Goal: Task Accomplishment & Management: Manage account settings

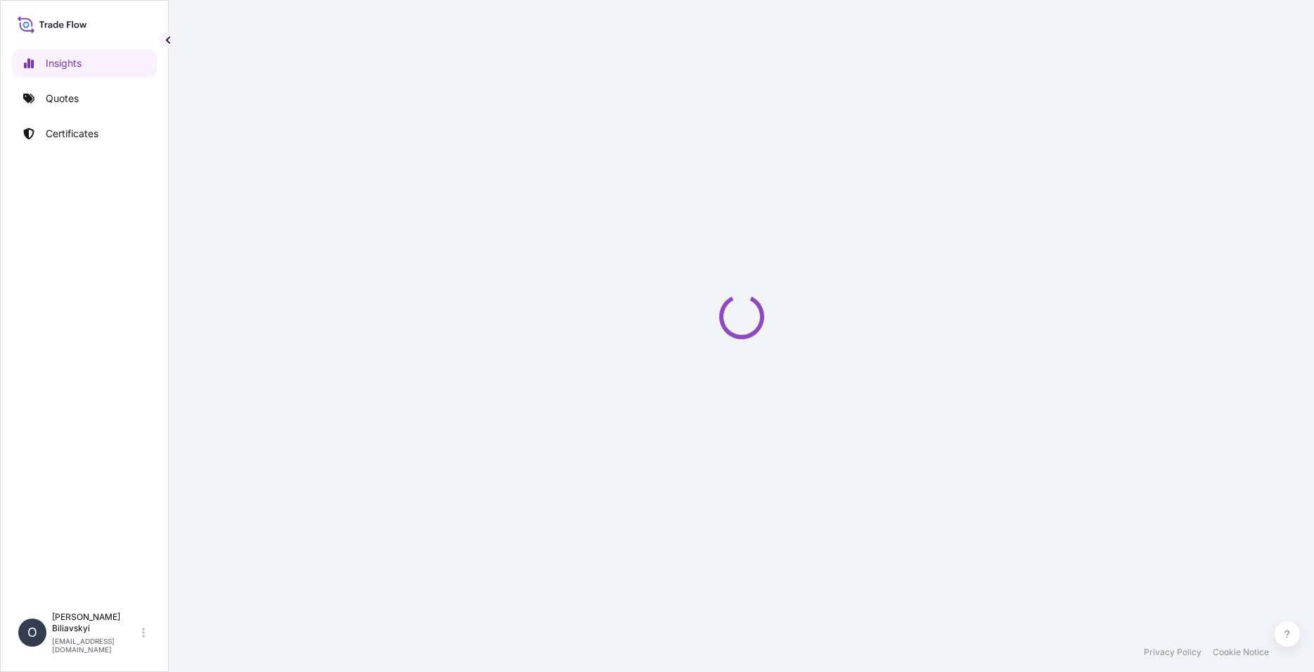
select select "2025"
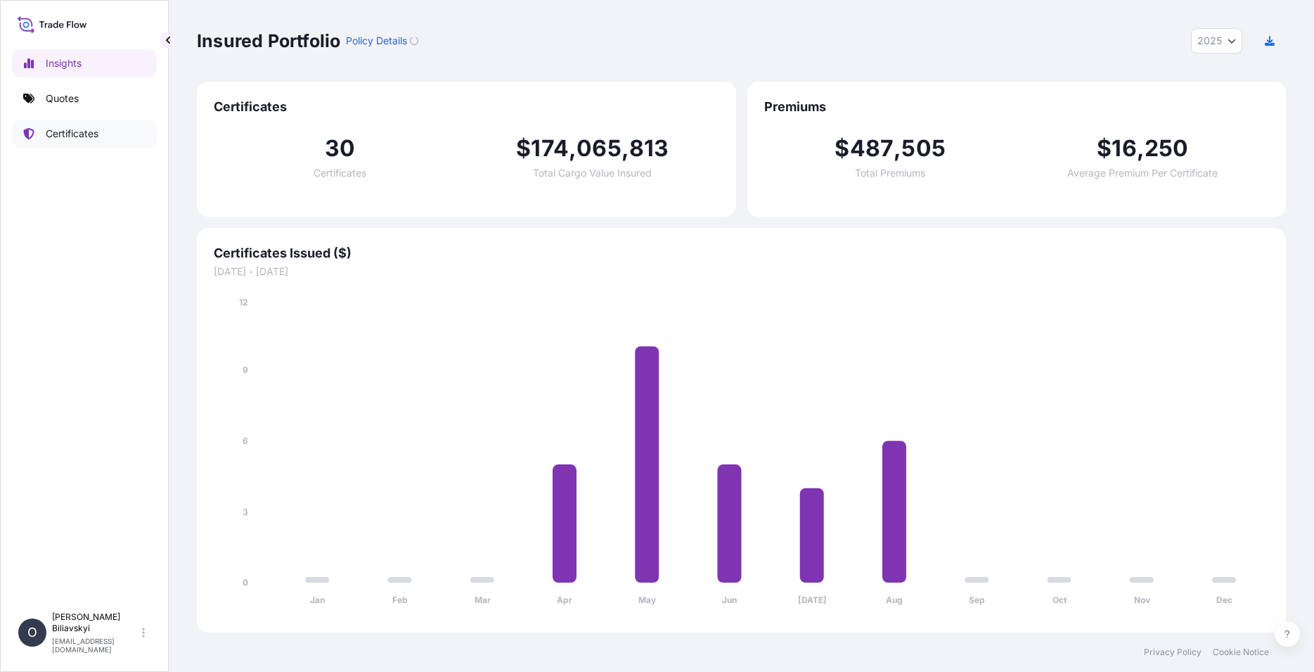
click at [60, 134] on p "Certificates" at bounding box center [72, 134] width 53 height 14
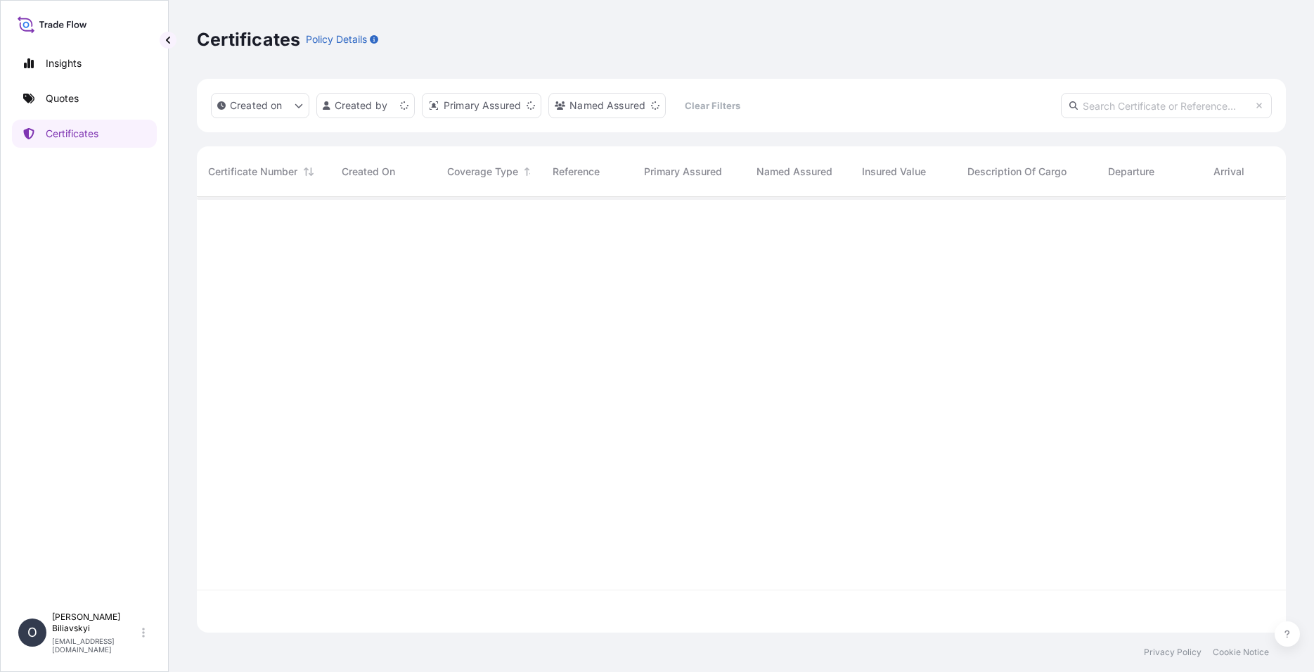
scroll to position [431, 1077]
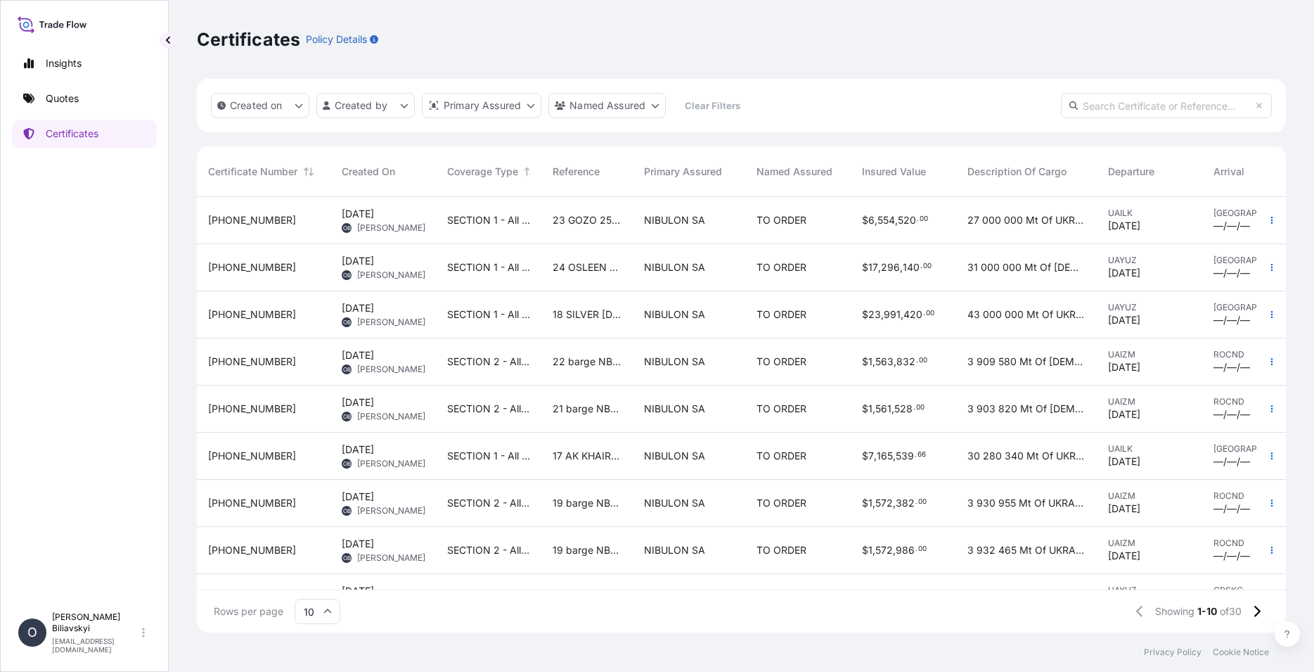
click at [598, 313] on span "18 SILVER [DEMOGRAPHIC_DATA] 24/062" at bounding box center [587, 314] width 69 height 14
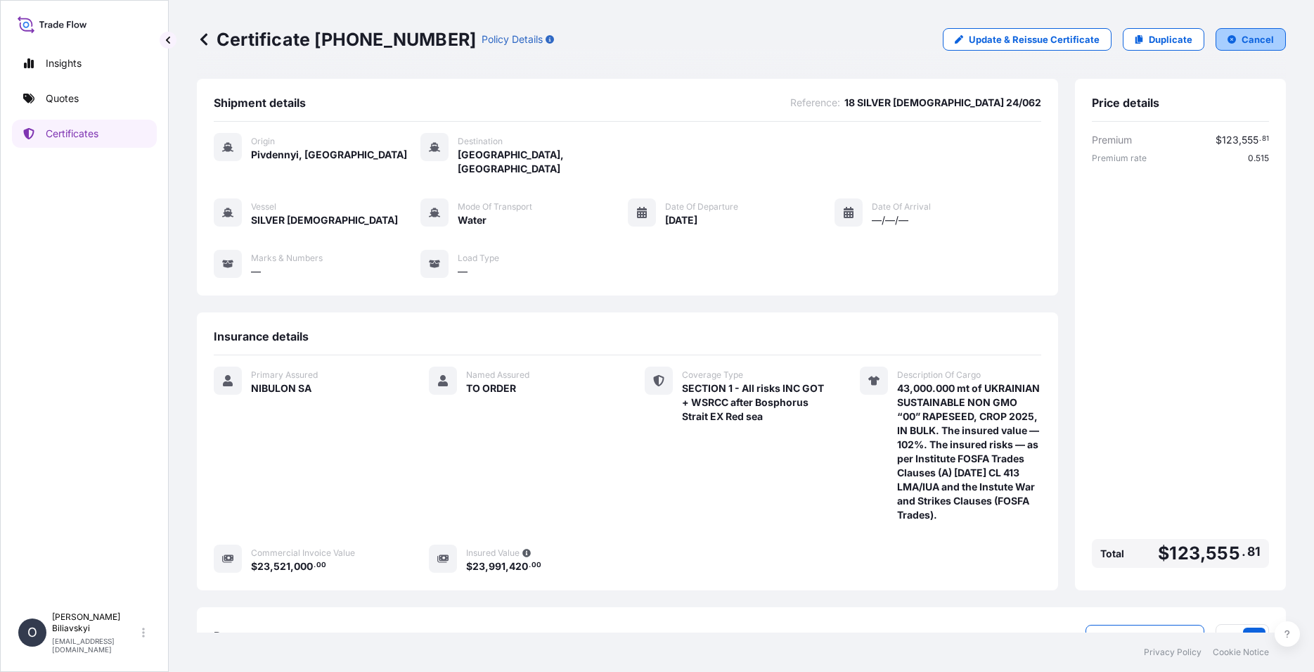
click at [1247, 39] on p "Cancel" at bounding box center [1258, 39] width 32 height 14
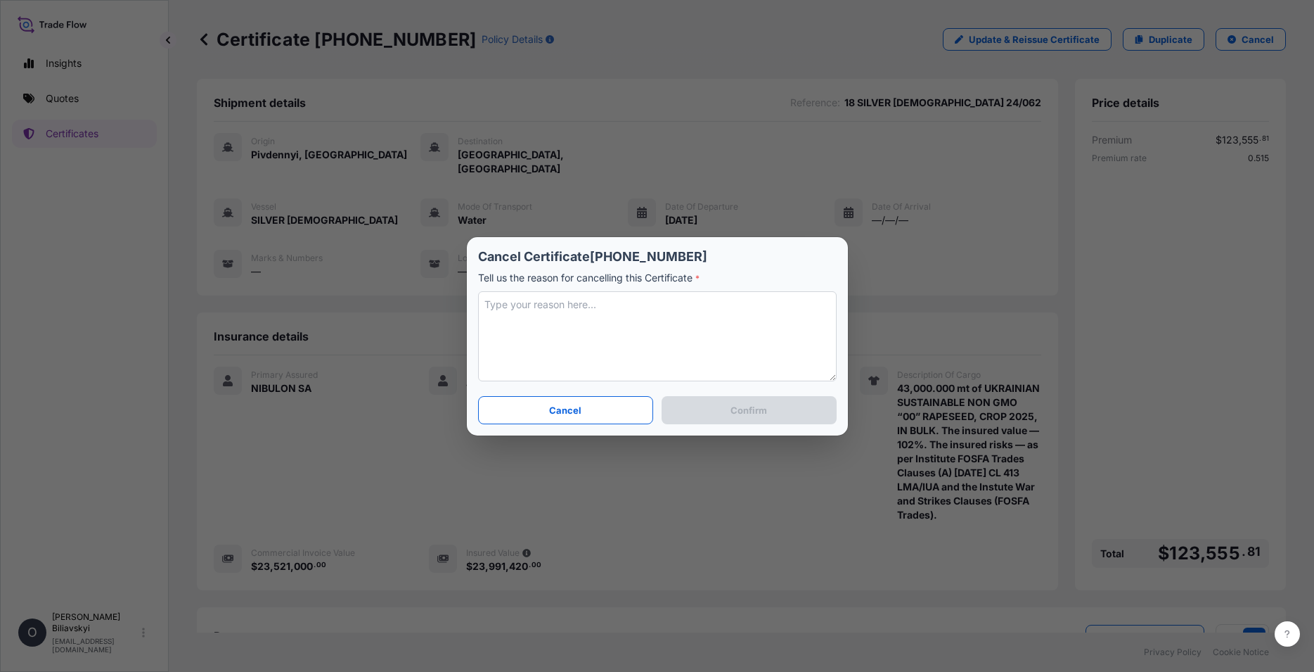
click at [608, 323] on textarea at bounding box center [657, 336] width 359 height 90
type textarea "Щ"
type textarea "Other final qty and ins. value"
click at [770, 405] on button "Confirm" at bounding box center [749, 410] width 174 height 28
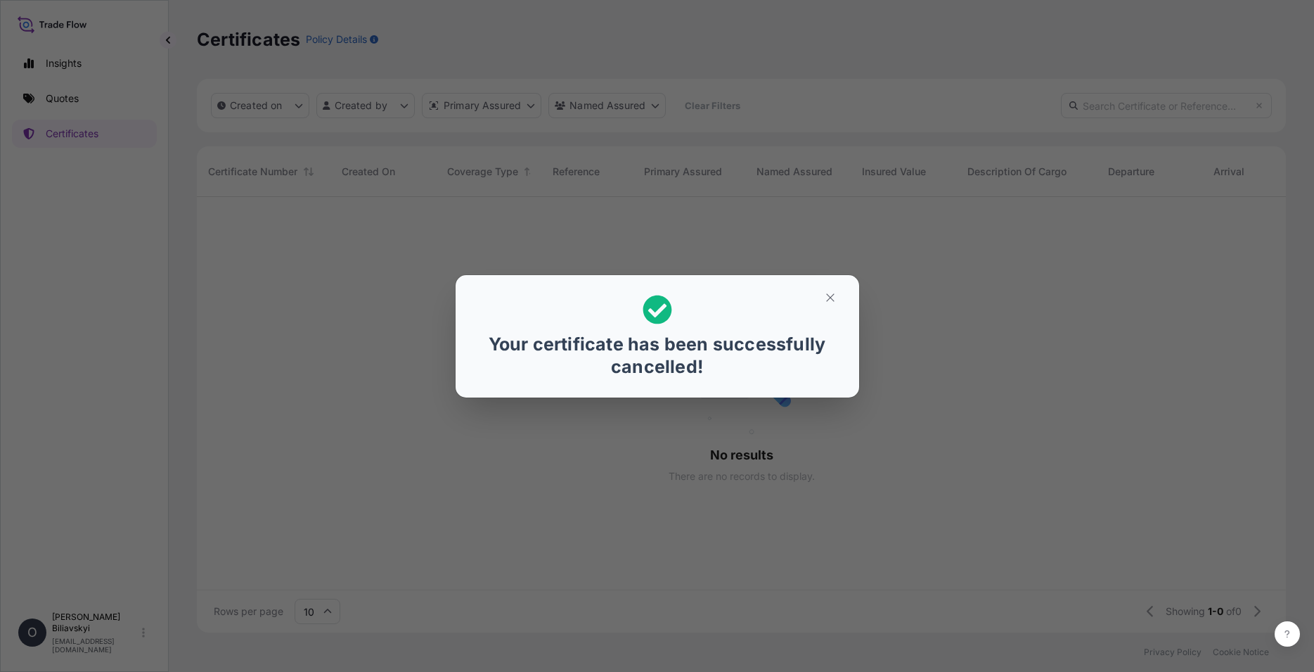
scroll to position [431, 1077]
click at [835, 292] on icon "button" at bounding box center [830, 297] width 13 height 13
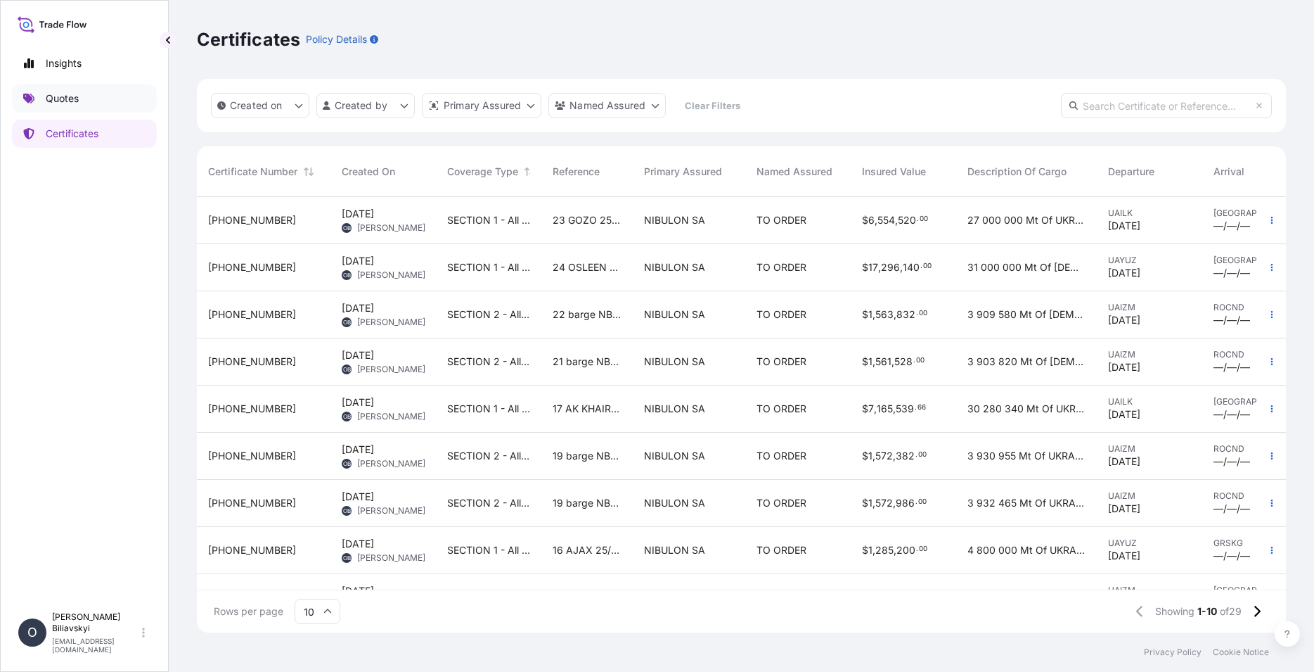
click at [57, 91] on link "Quotes" at bounding box center [84, 98] width 145 height 28
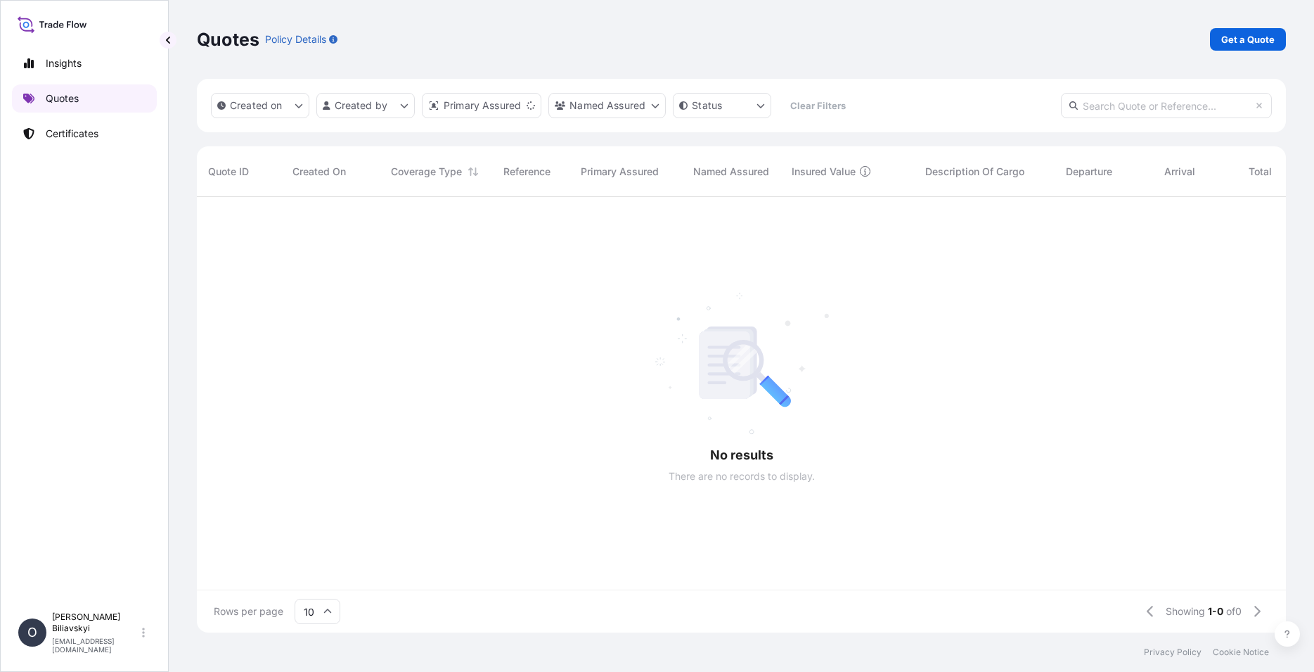
scroll to position [431, 1077]
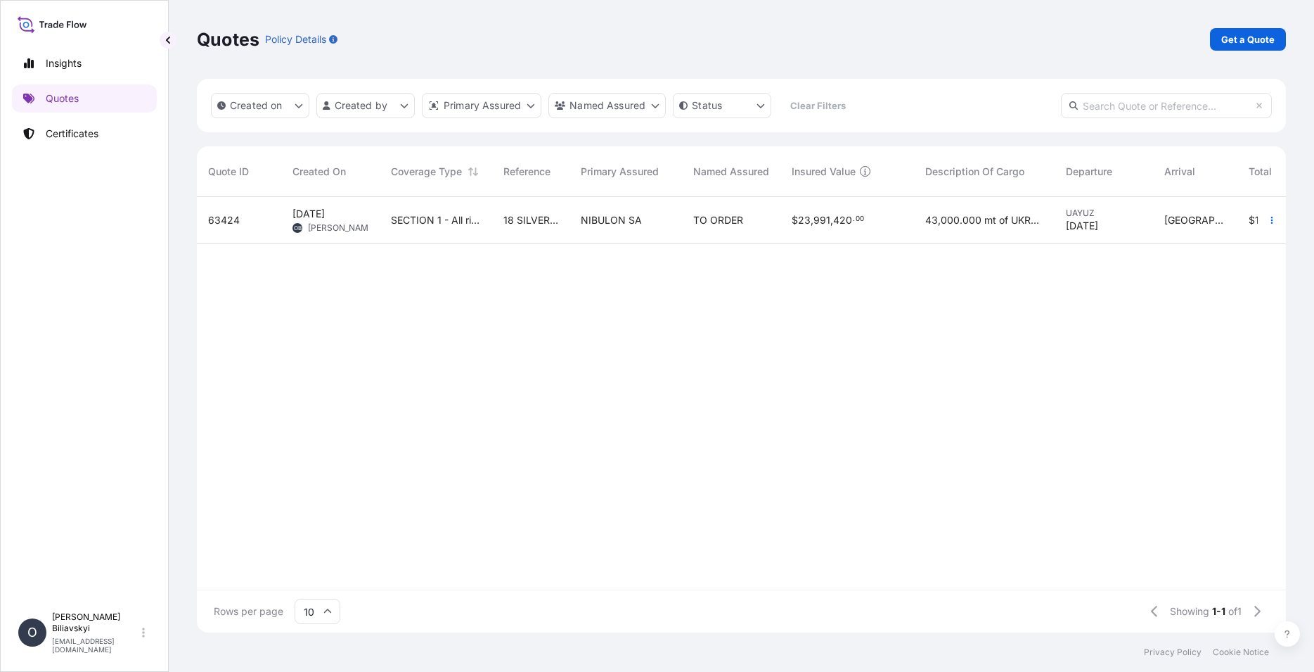
click at [615, 207] on div "NIBULON SA" at bounding box center [626, 220] width 113 height 47
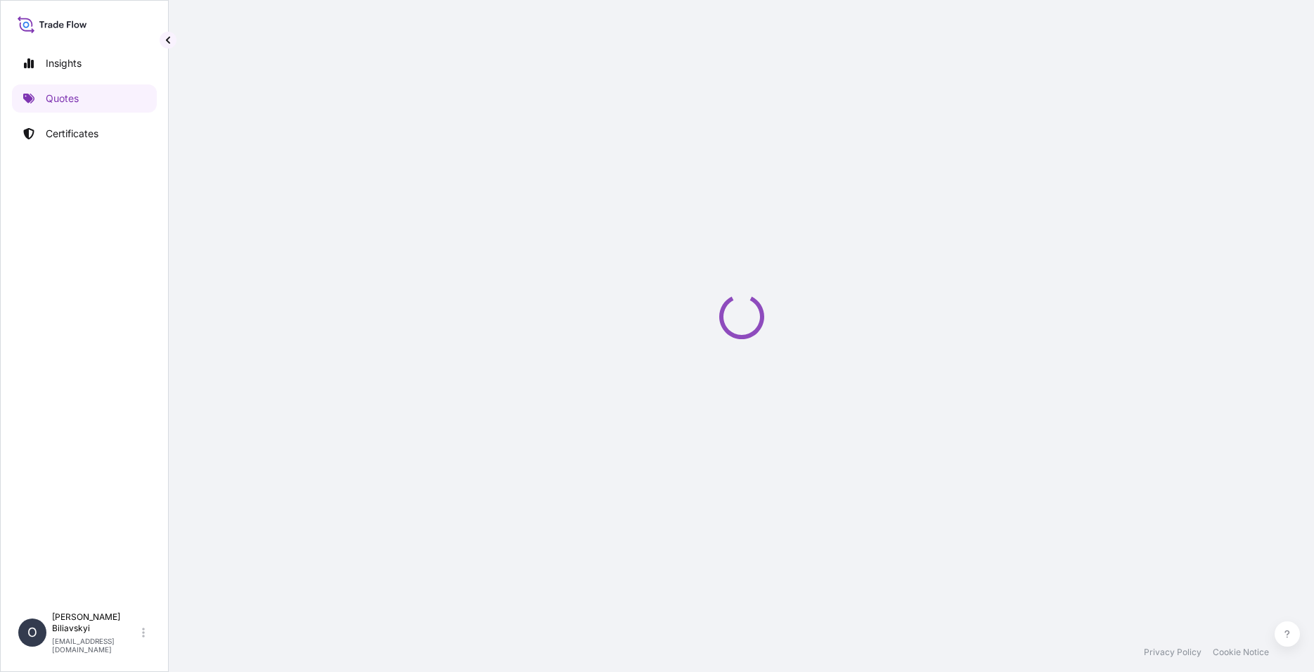
select select "Water"
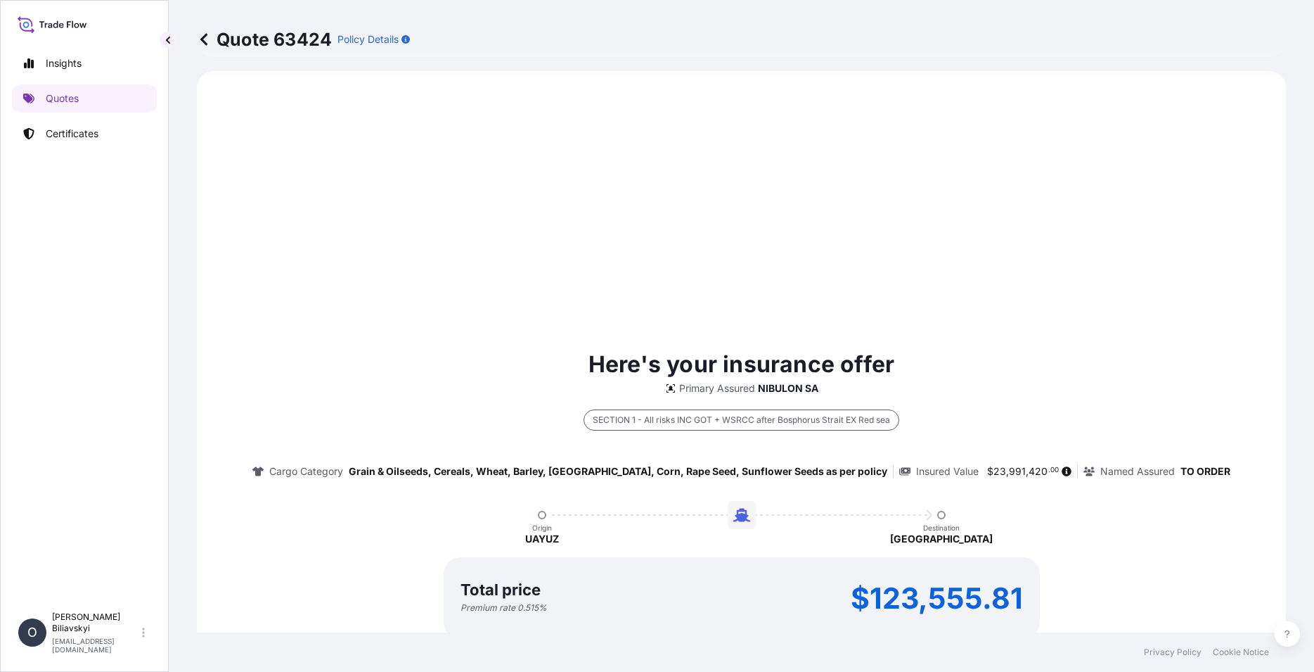
select select "31538"
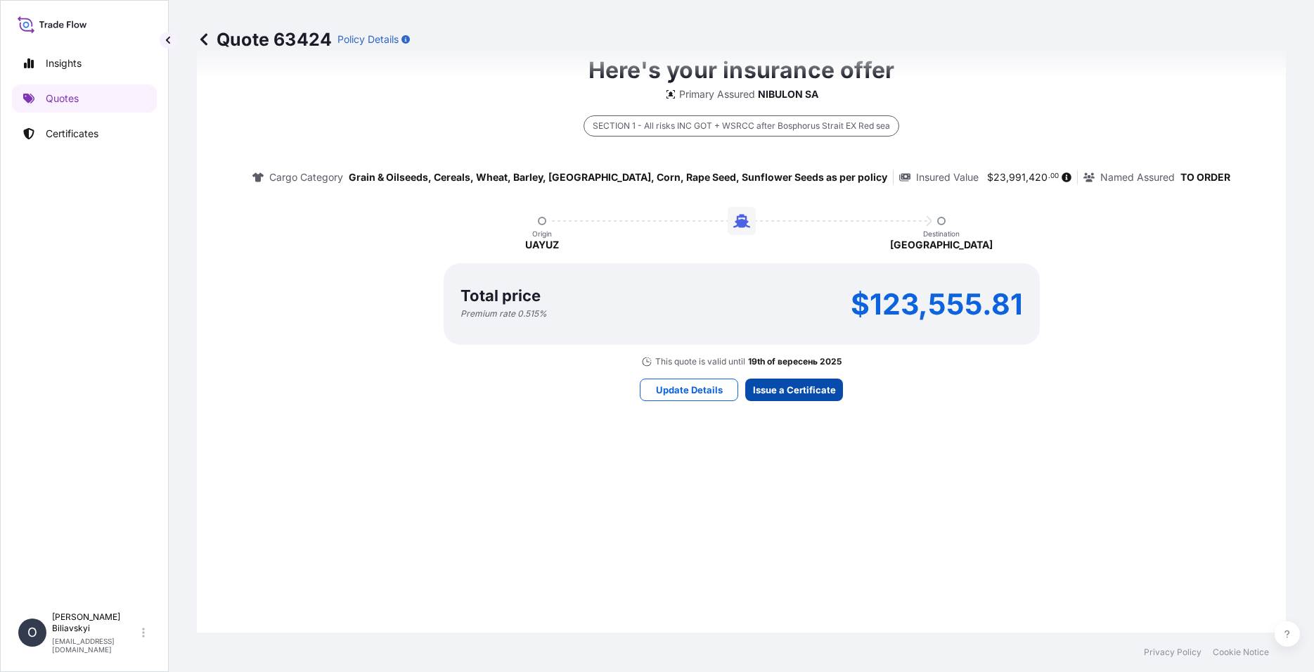
scroll to position [872, 0]
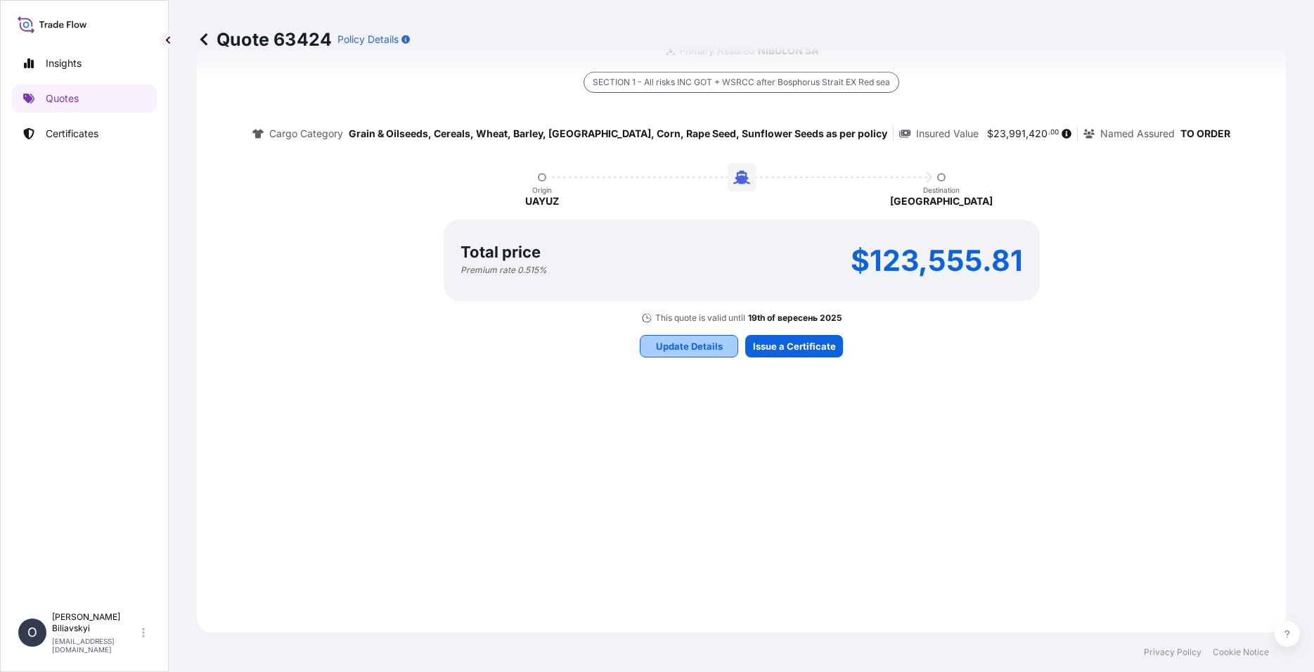
click at [681, 350] on p "Update Details" at bounding box center [689, 346] width 67 height 14
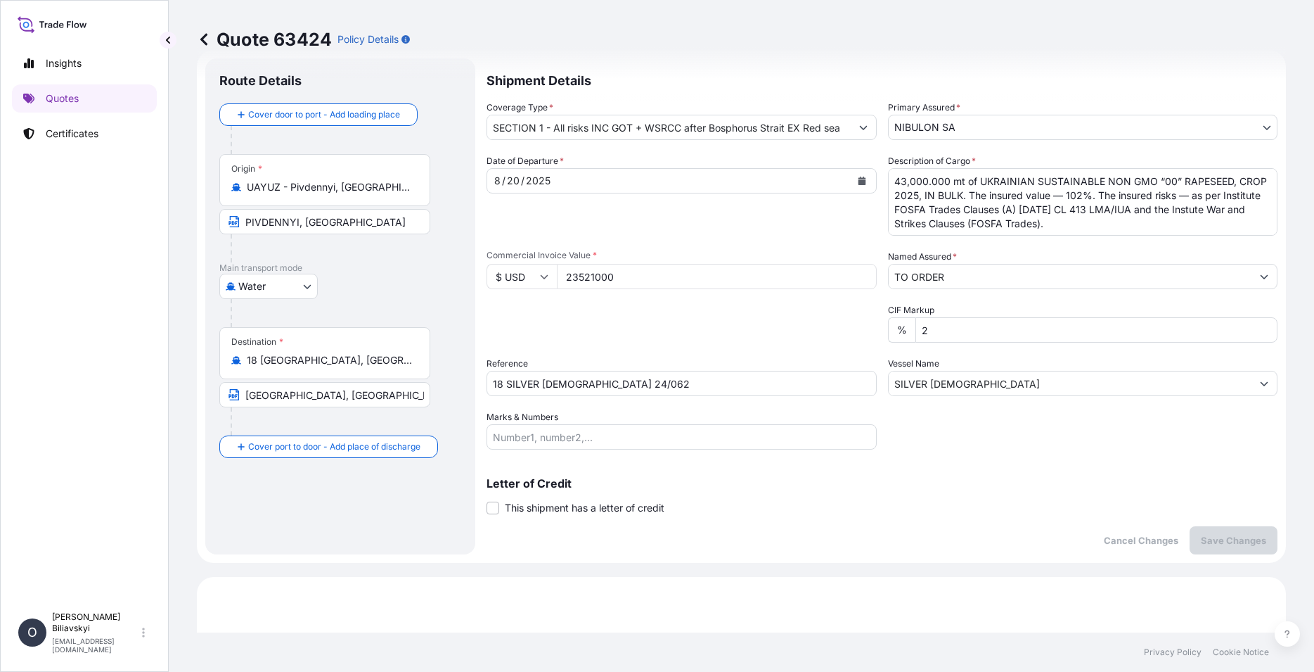
scroll to position [23, 0]
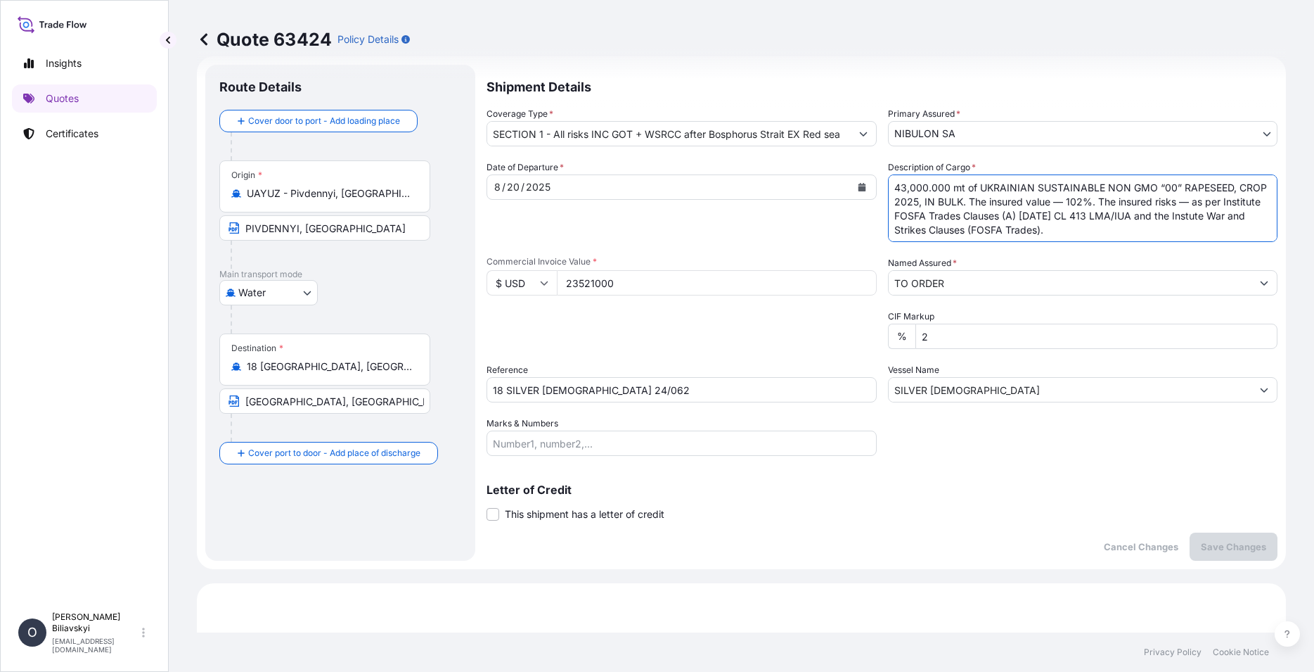
drag, startPoint x: 1126, startPoint y: 225, endPoint x: 780, endPoint y: 154, distance: 353.8
click at [888, 174] on textarea "43,000.000 mt of UKRAINIAN SUSTAINABLE NON GMO “00” RAPESEED, CROP 2025, IN BUL…" at bounding box center [1083, 208] width 390 height 68
paste textarea "2,501.09"
type textarea "42,501.090 mt of UKRAINIAN SUSTAINABLE NON GMO “00” RAPESEED, CROP 2025, IN BUL…"
drag, startPoint x: 646, startPoint y: 282, endPoint x: 526, endPoint y: 280, distance: 120.3
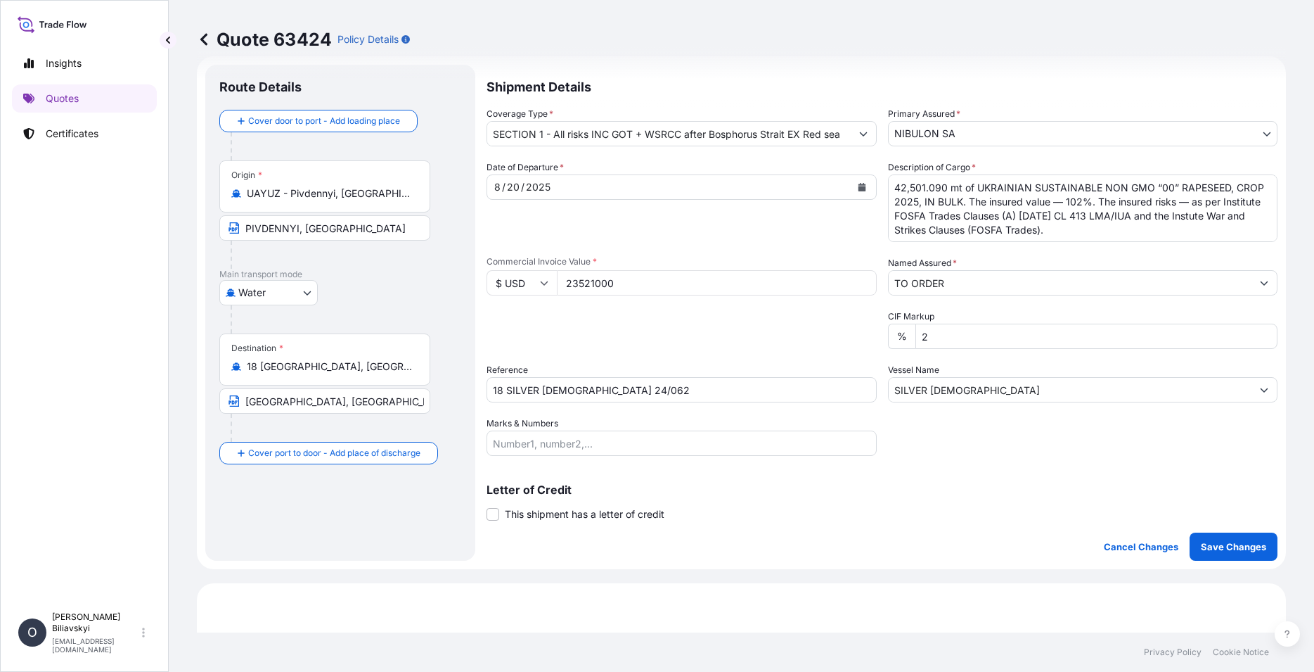
click at [557, 280] on input "23521000" at bounding box center [717, 282] width 320 height 25
paste input "248096.23"
type input "23248096.23"
click at [1226, 544] on p "Save Changes" at bounding box center [1233, 546] width 65 height 14
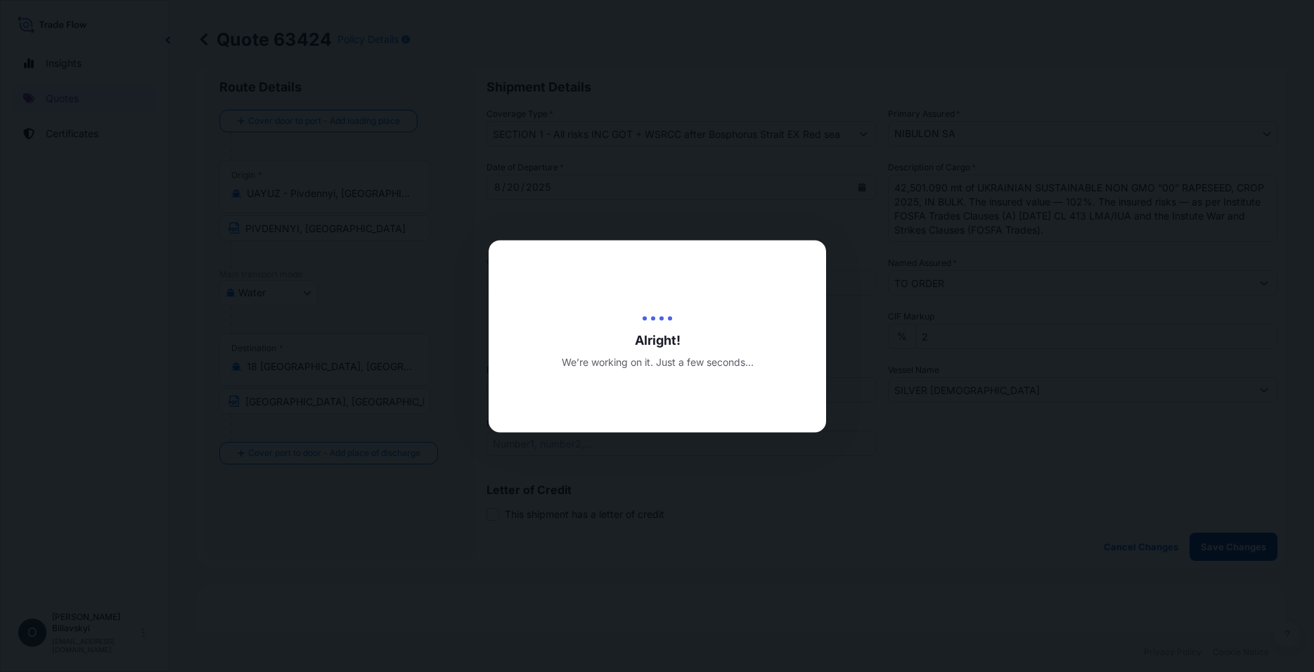
type input "[DATE]"
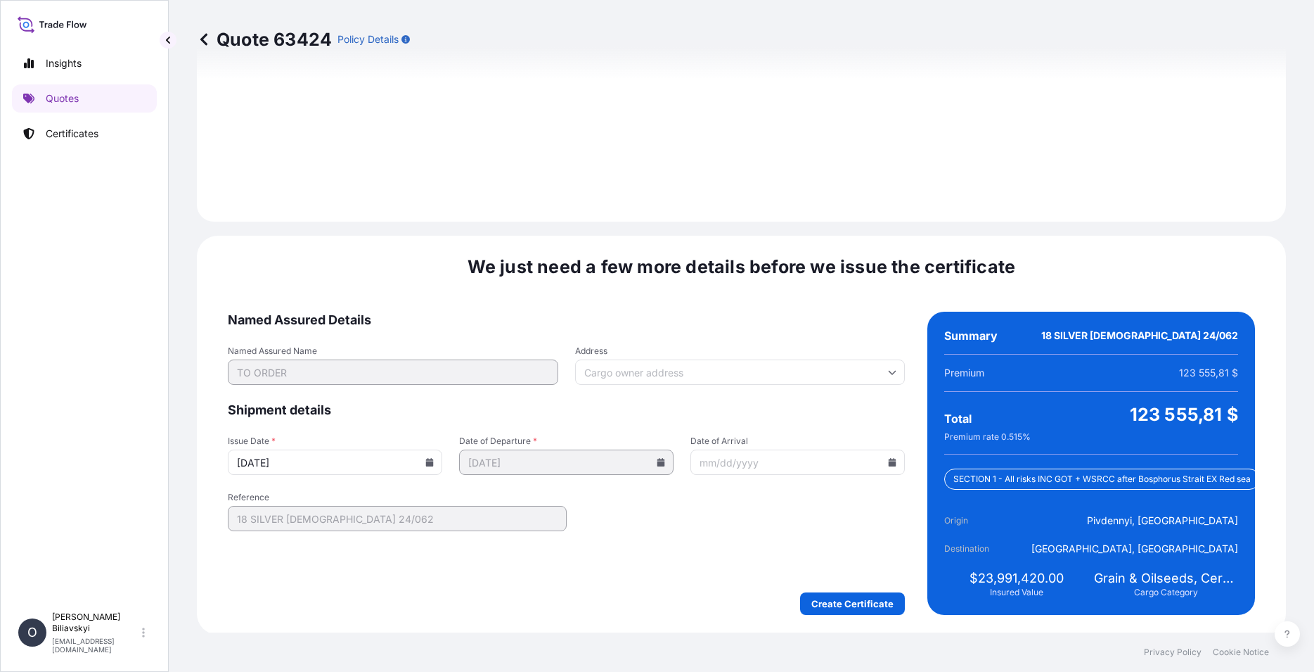
scroll to position [1697, 0]
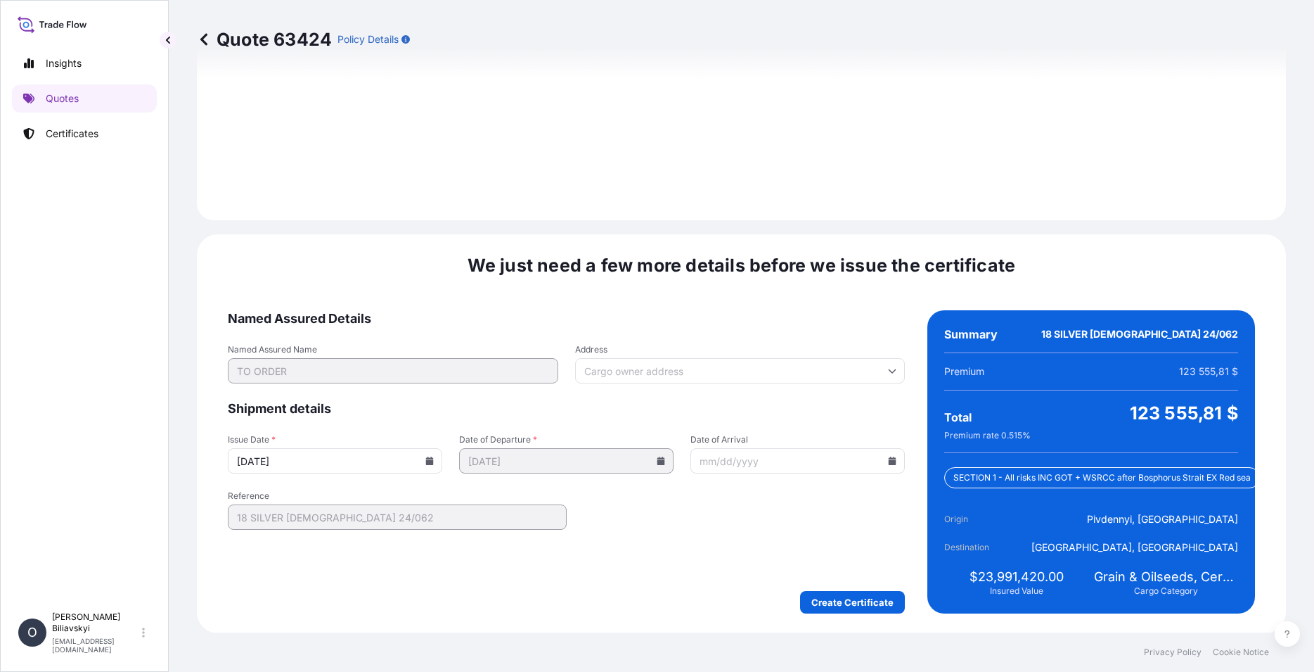
click at [427, 458] on icon at bounding box center [430, 460] width 8 height 8
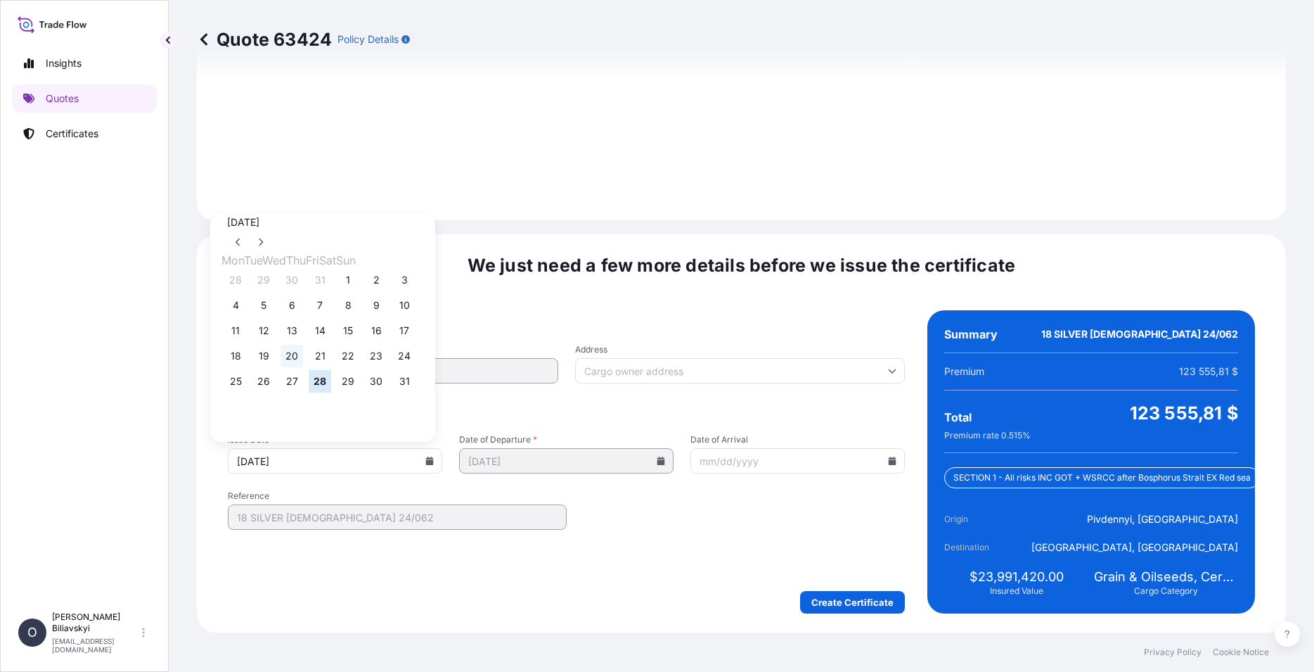
click at [295, 363] on button "20" at bounding box center [292, 356] width 23 height 23
type input "[DATE]"
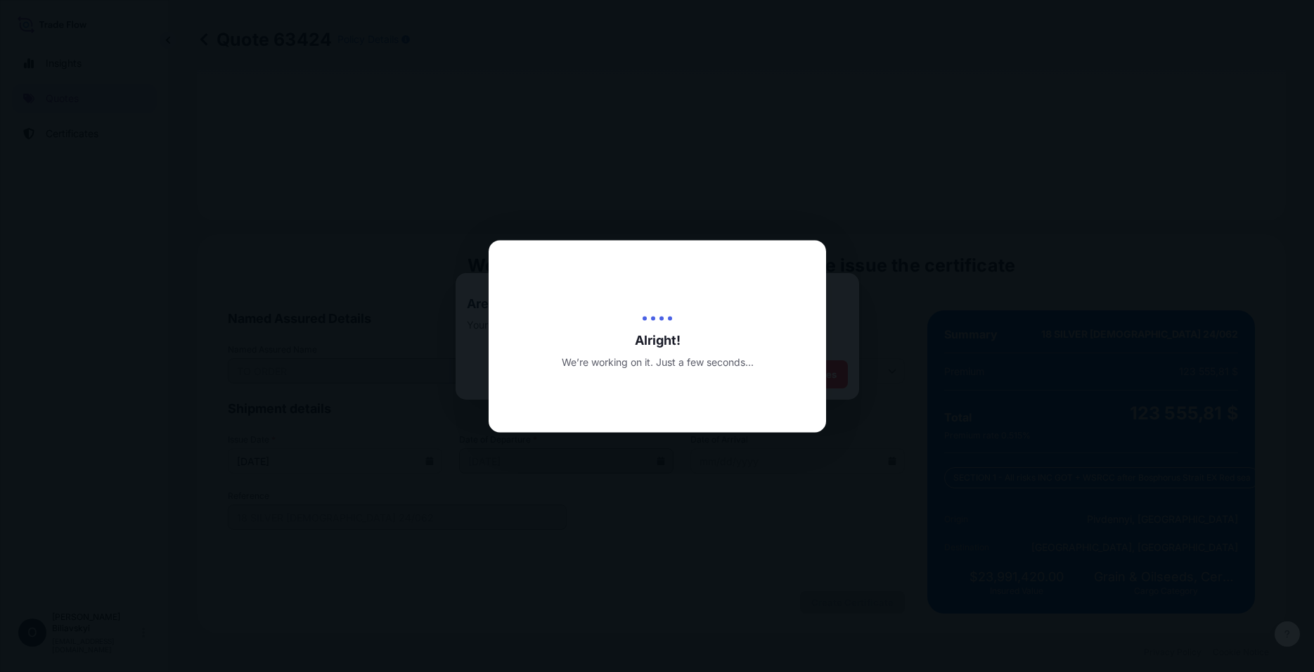
select select "Water"
select select "31538"
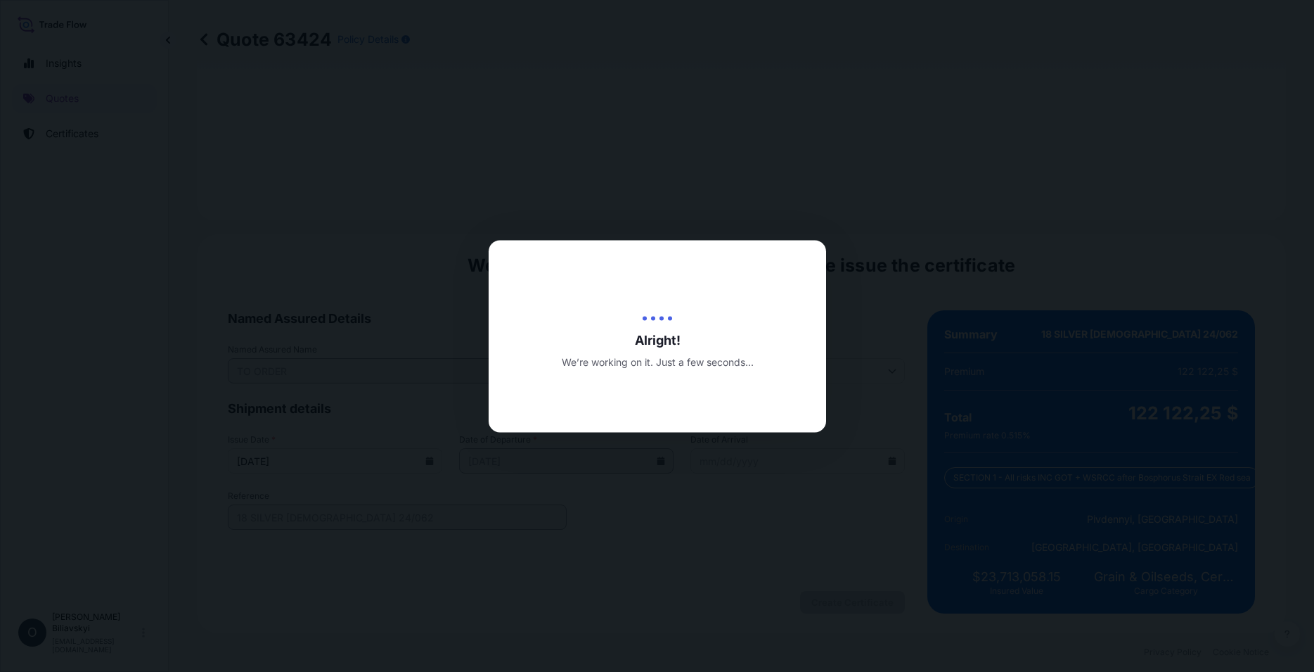
type input "SECTION 1 - All risks INC GOT + WSRCC after Bosphorus Strait EX Red sea"
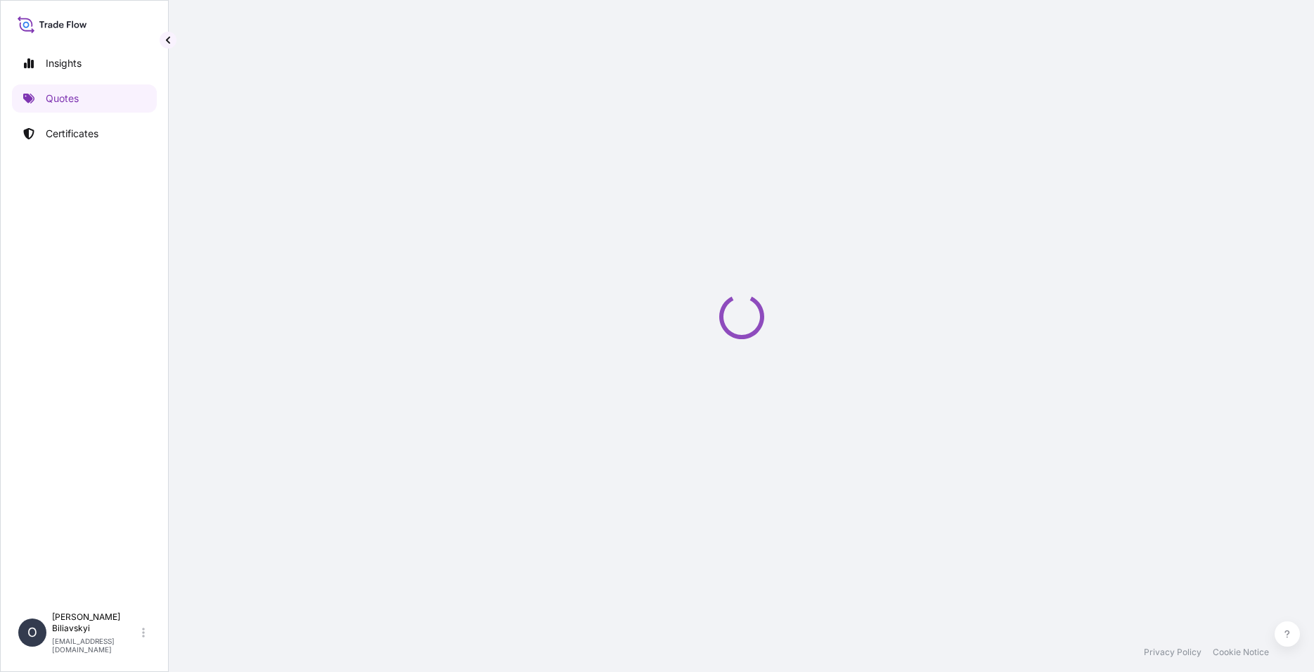
select select "Water"
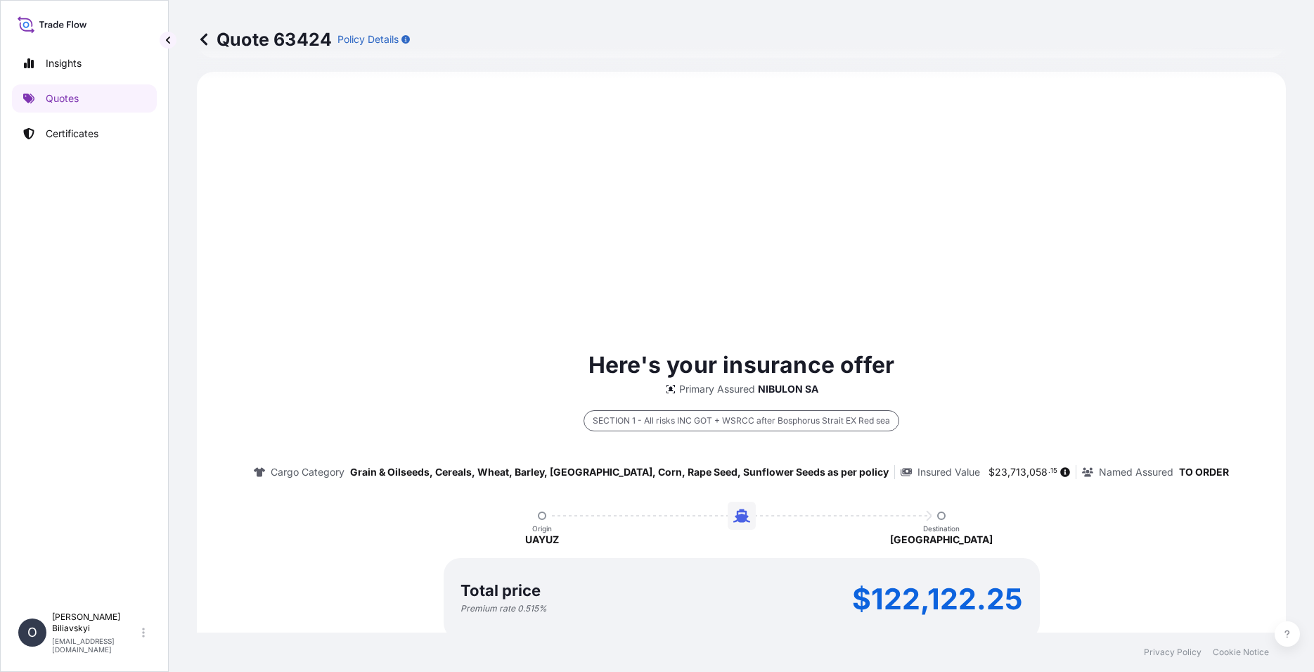
select select "31538"
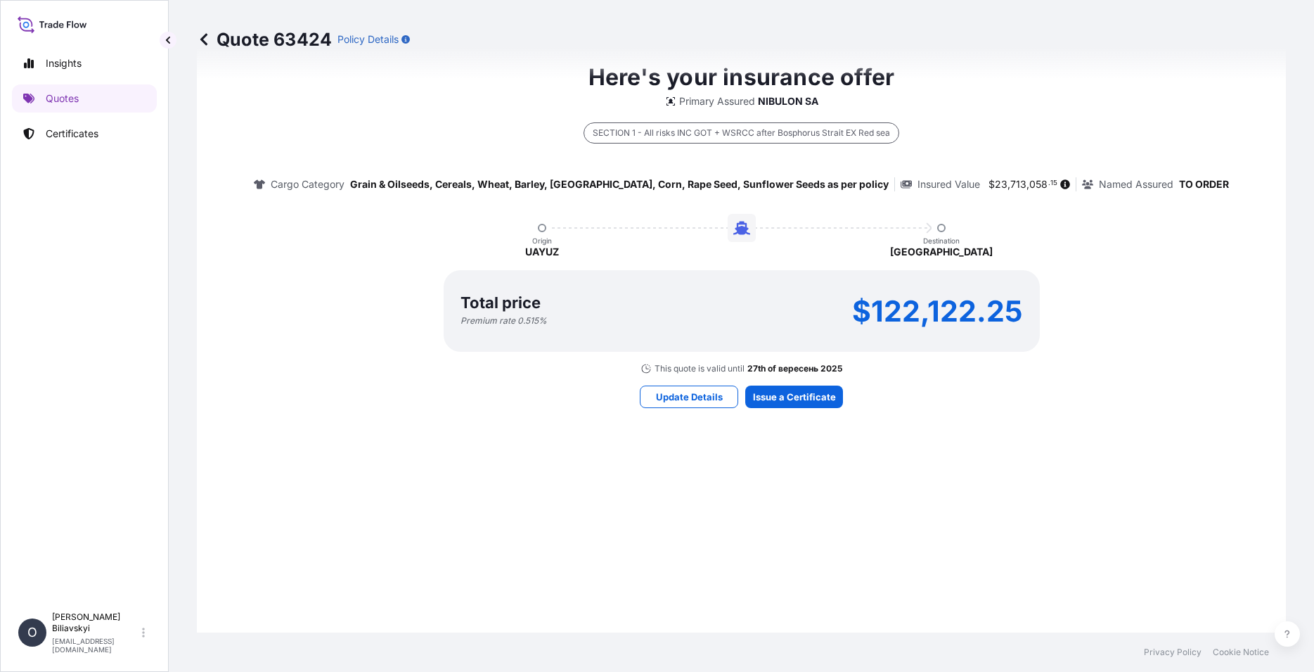
scroll to position [872, 0]
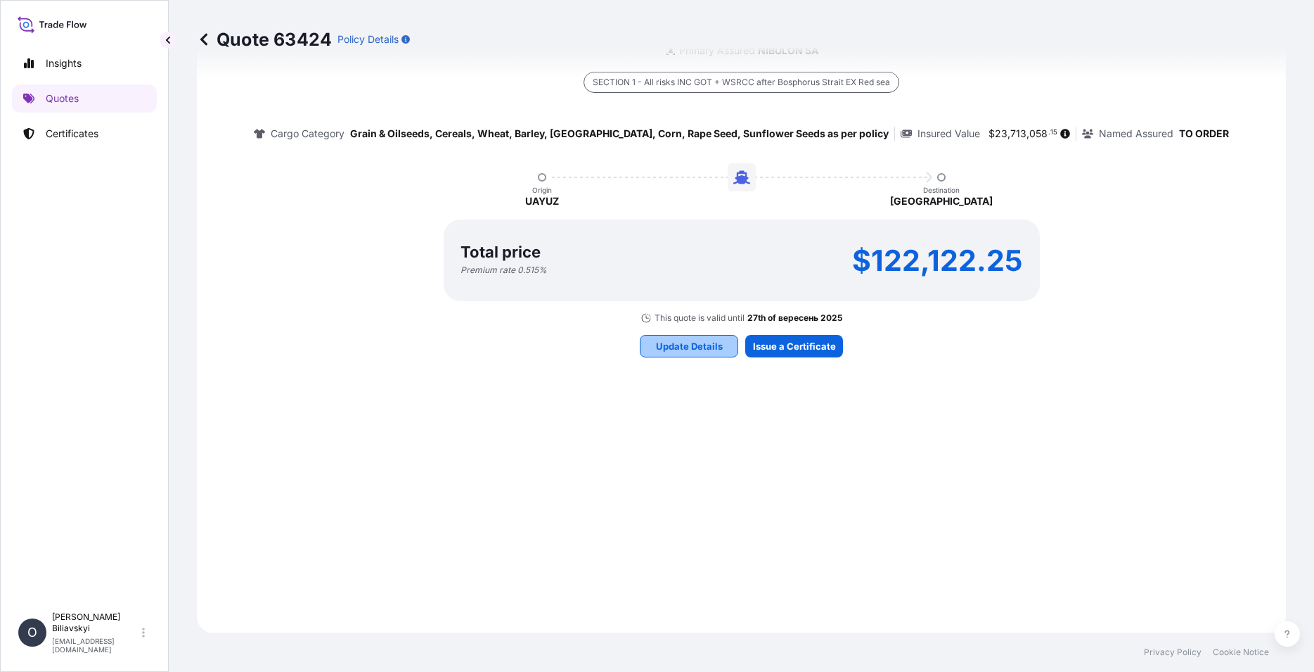
click at [690, 342] on p "Update Details" at bounding box center [689, 346] width 67 height 14
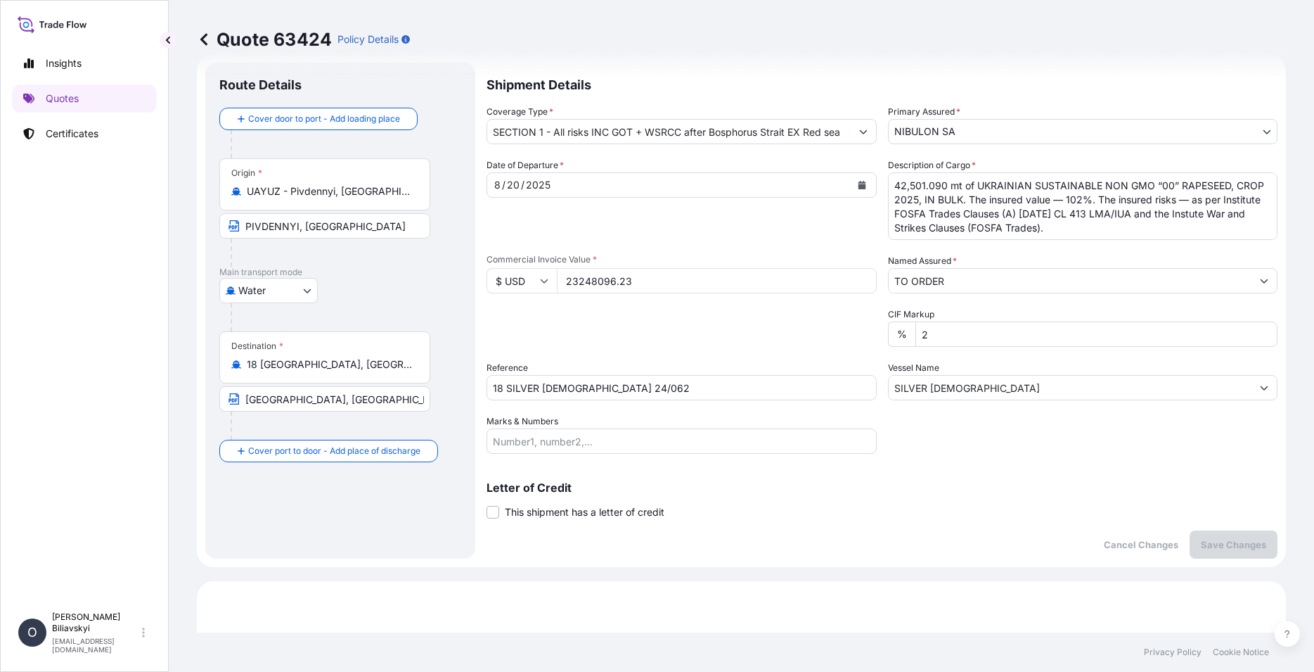
scroll to position [23, 0]
drag, startPoint x: 669, startPoint y: 290, endPoint x: 474, endPoint y: 267, distance: 196.1
click at [557, 270] on input "23248096.23" at bounding box center [717, 282] width 320 height 25
paste input "91022.3"
type input "23291022.33"
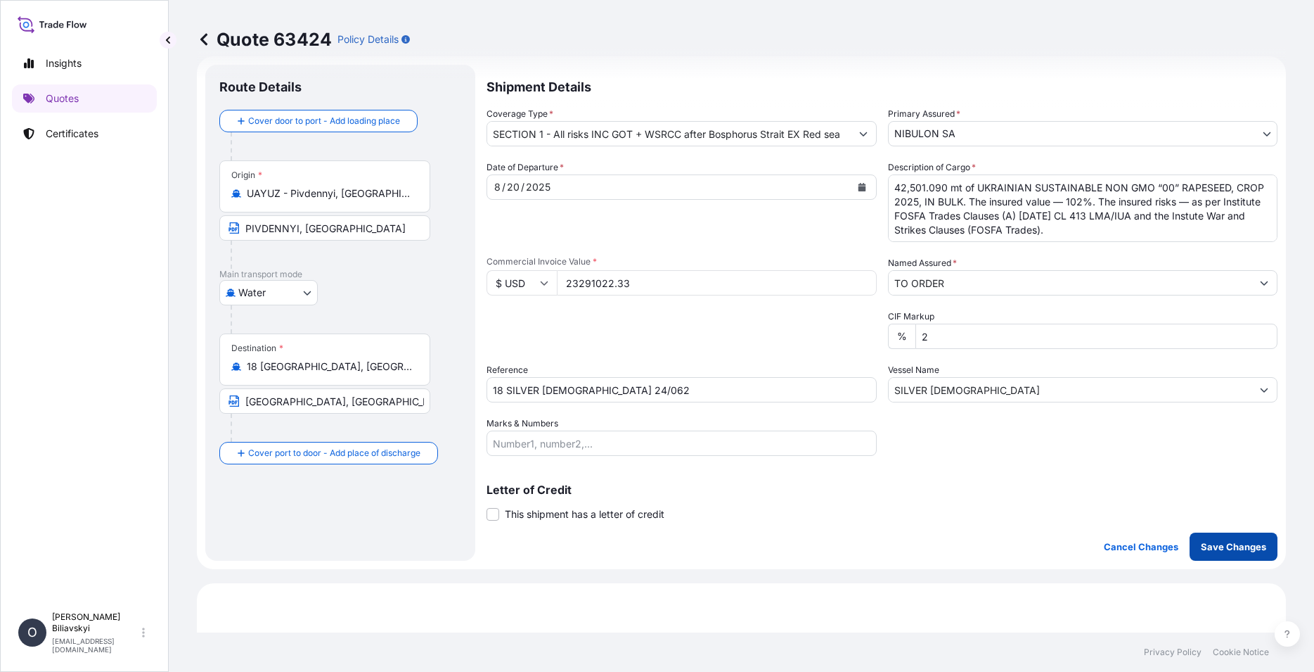
click at [1216, 554] on button "Save Changes" at bounding box center [1234, 546] width 88 height 28
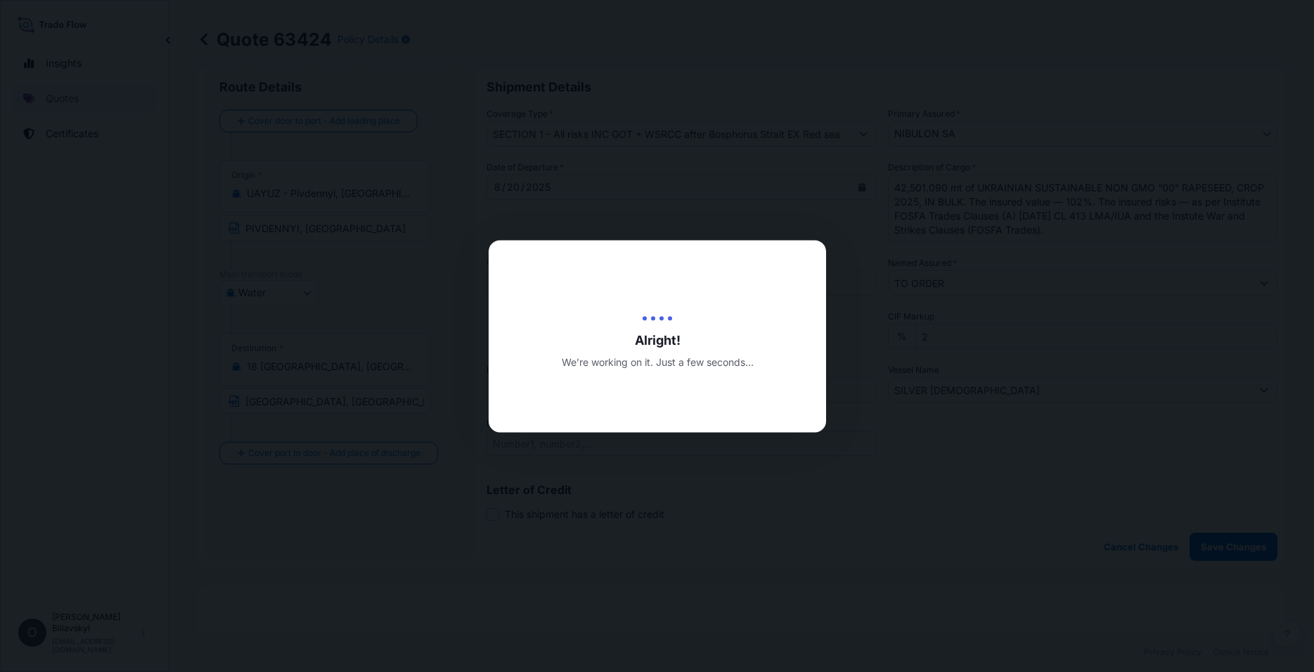
type input "[DATE]"
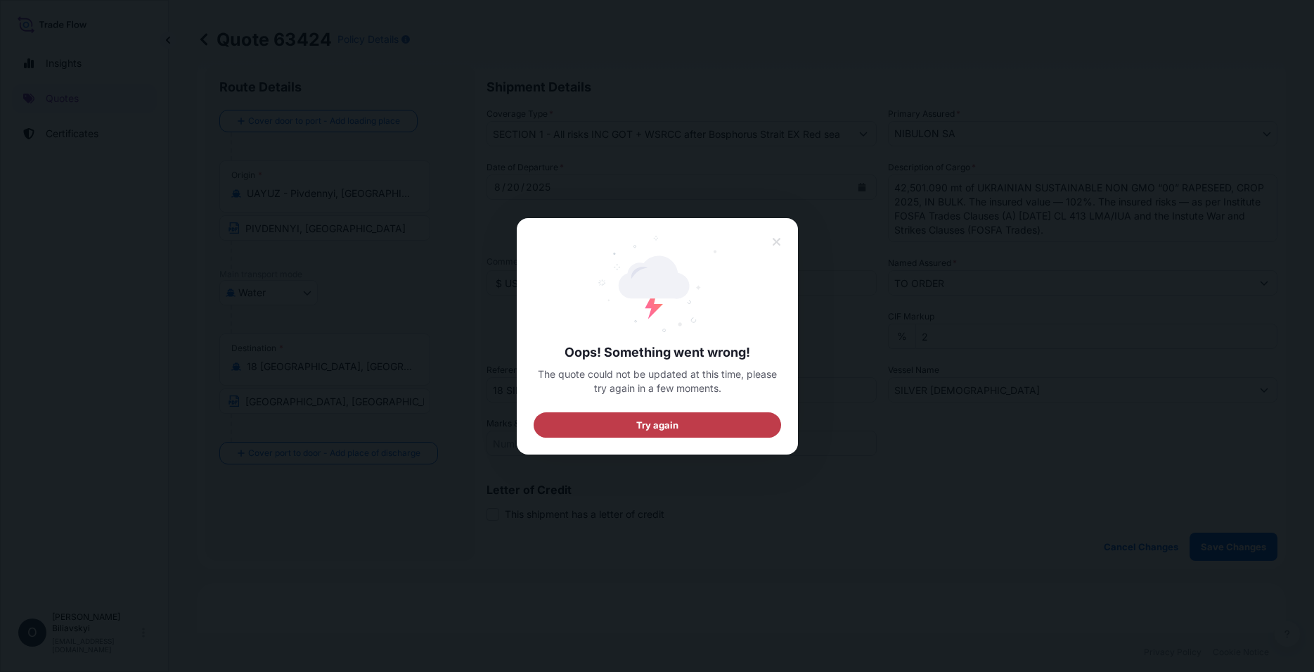
click at [681, 431] on button "Try again" at bounding box center [658, 423] width 248 height 25
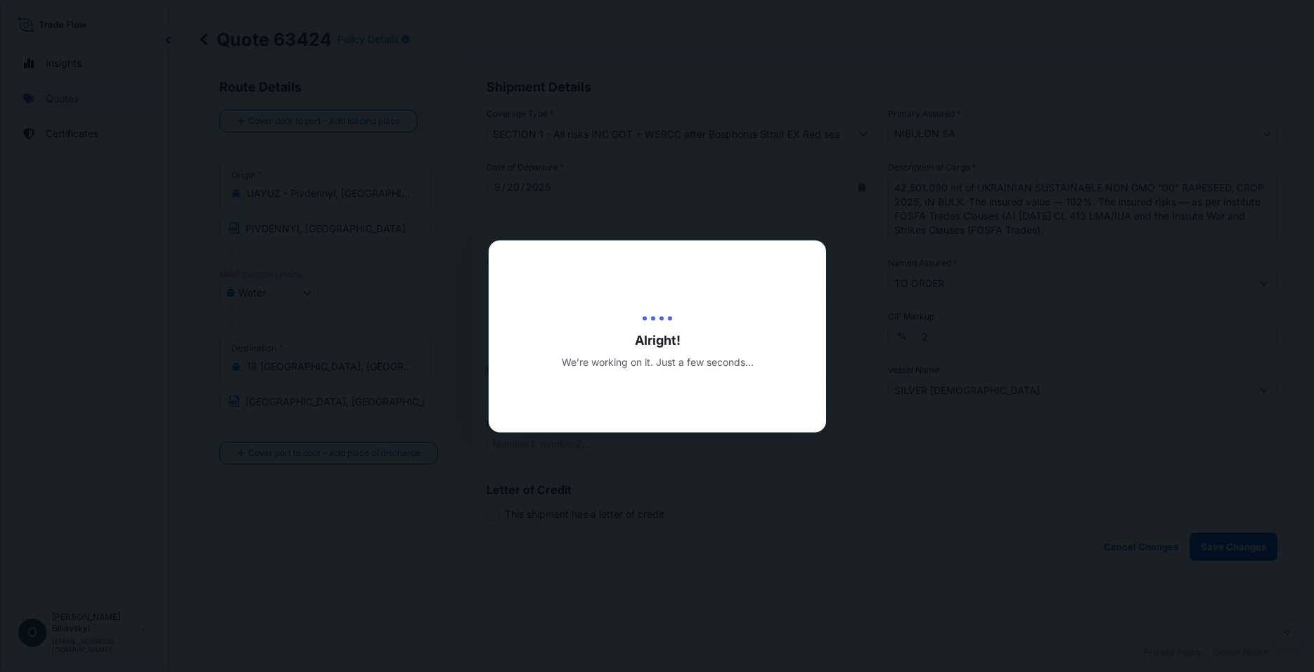
scroll to position [0, 0]
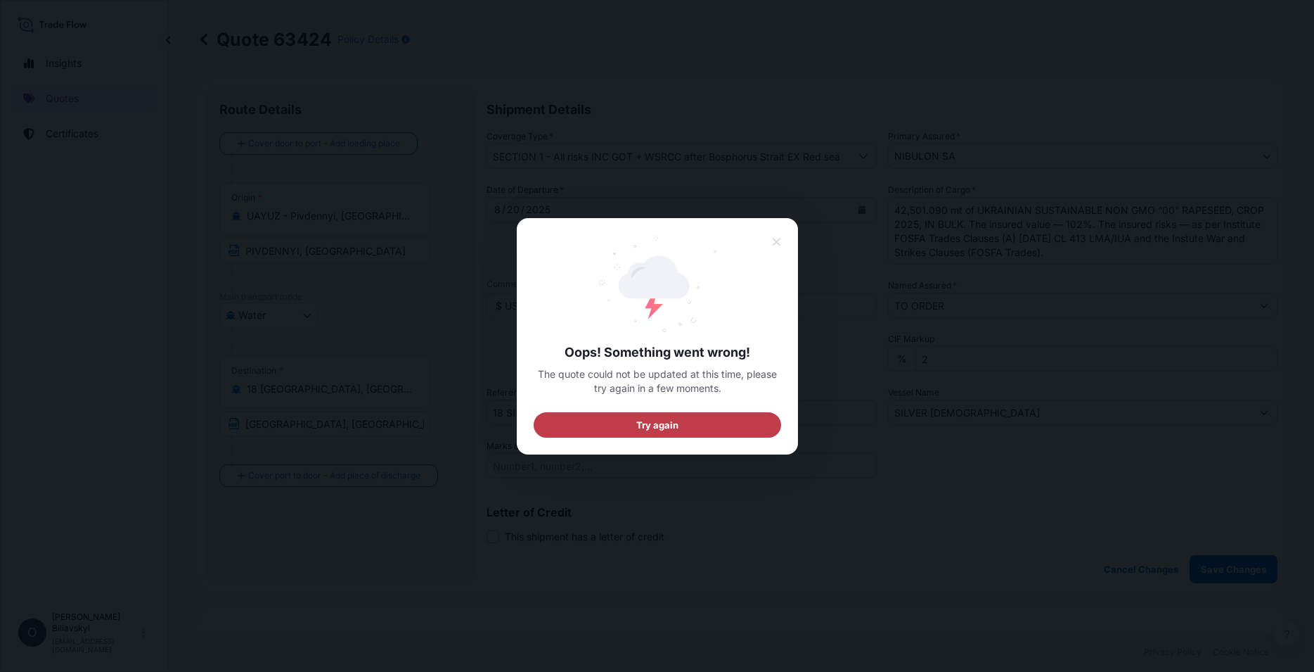
click at [636, 425] on span "Try again" at bounding box center [657, 424] width 43 height 14
click at [638, 425] on span "Try again" at bounding box center [657, 424] width 43 height 14
click at [778, 243] on icon at bounding box center [776, 242] width 8 height 8
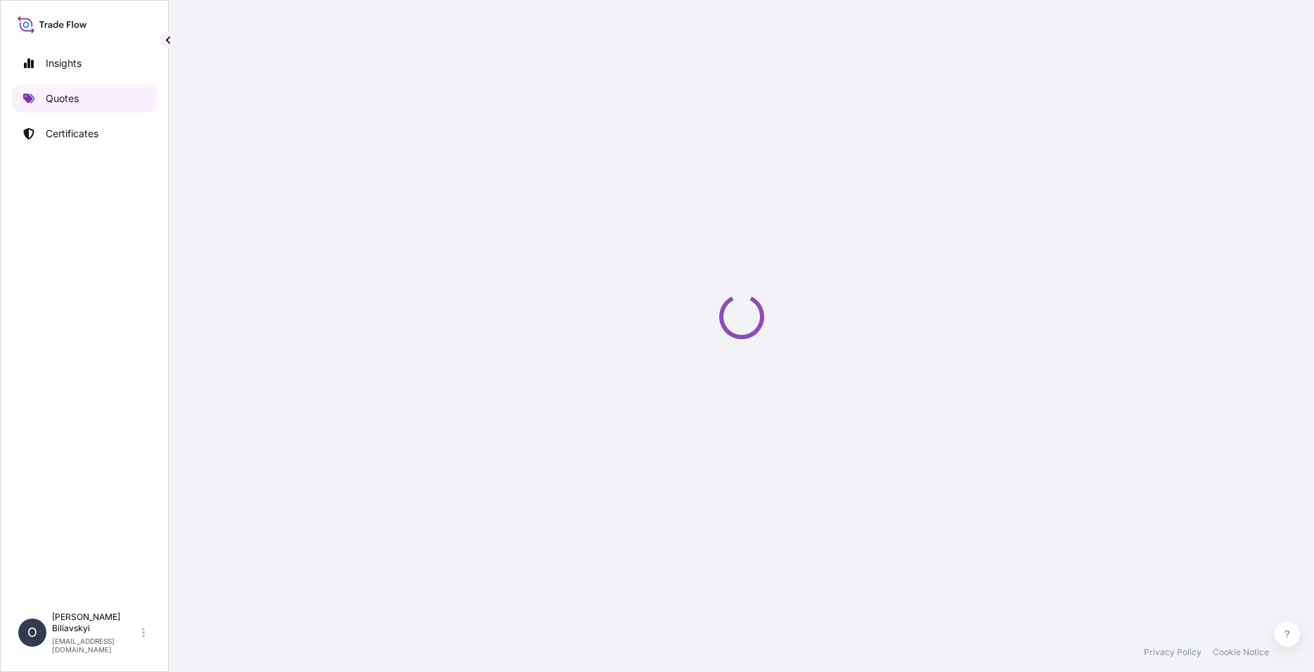
select select "Water"
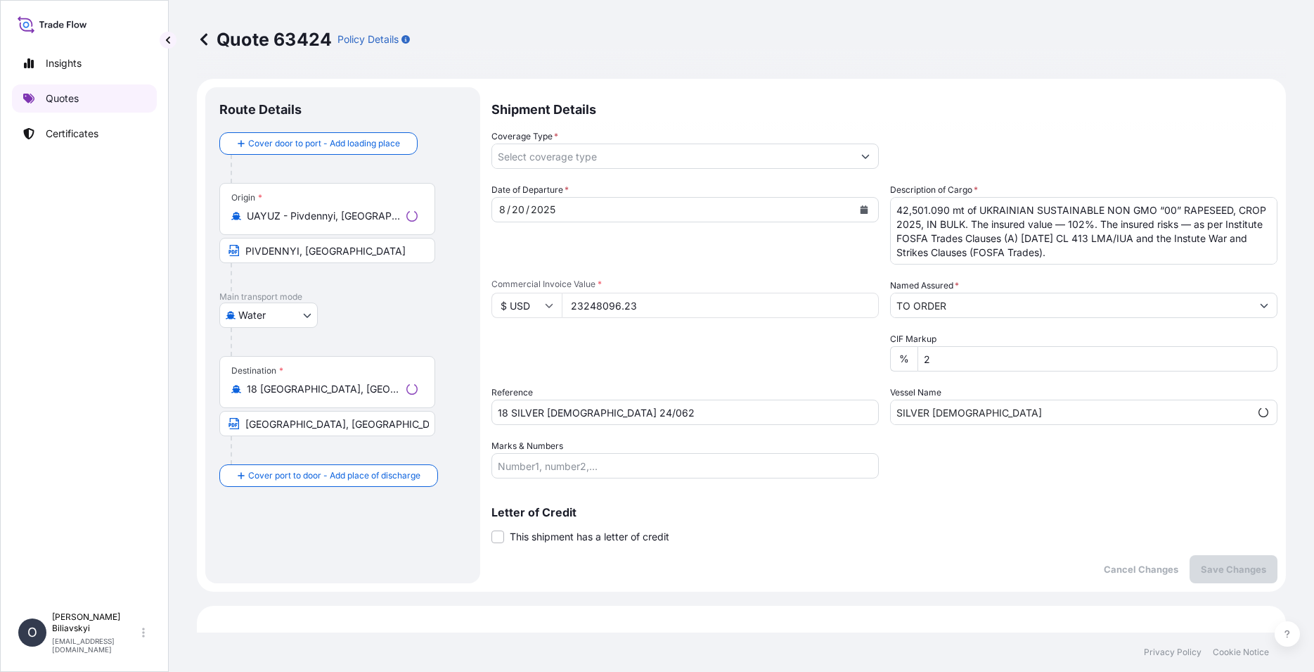
type input "SECTION 1 - All risks INC GOT + WSRCC after Bosphorus Strait EX Red sea"
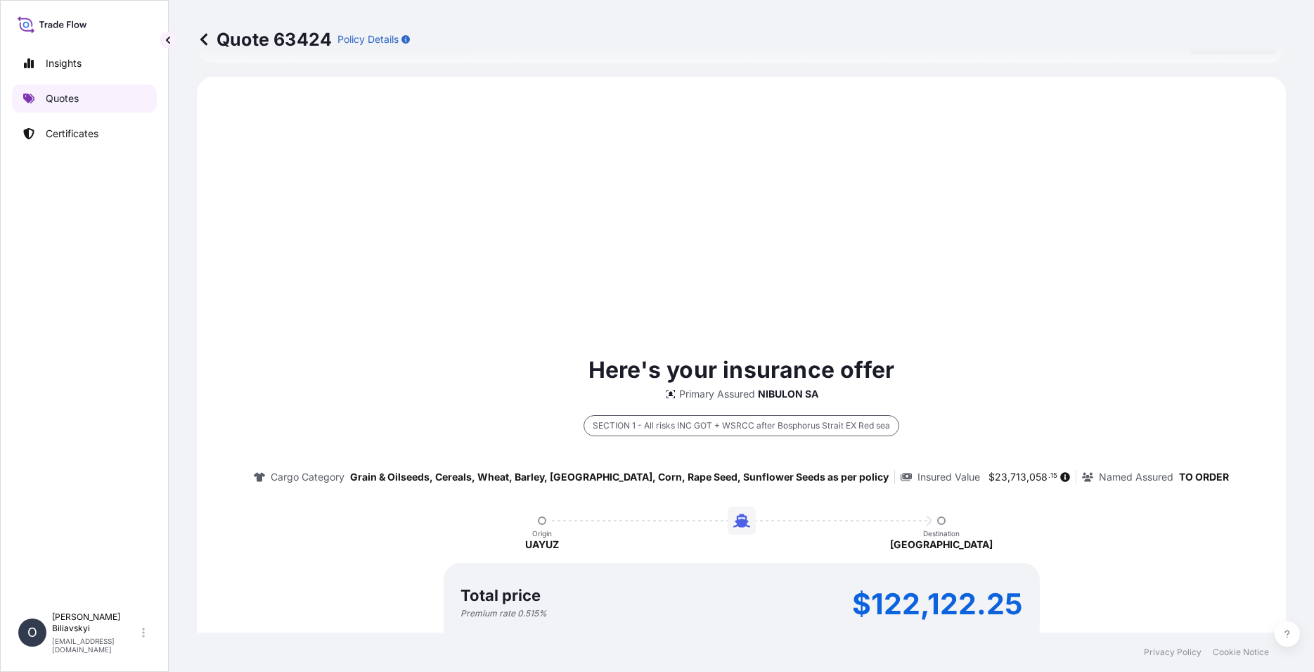
select select "31538"
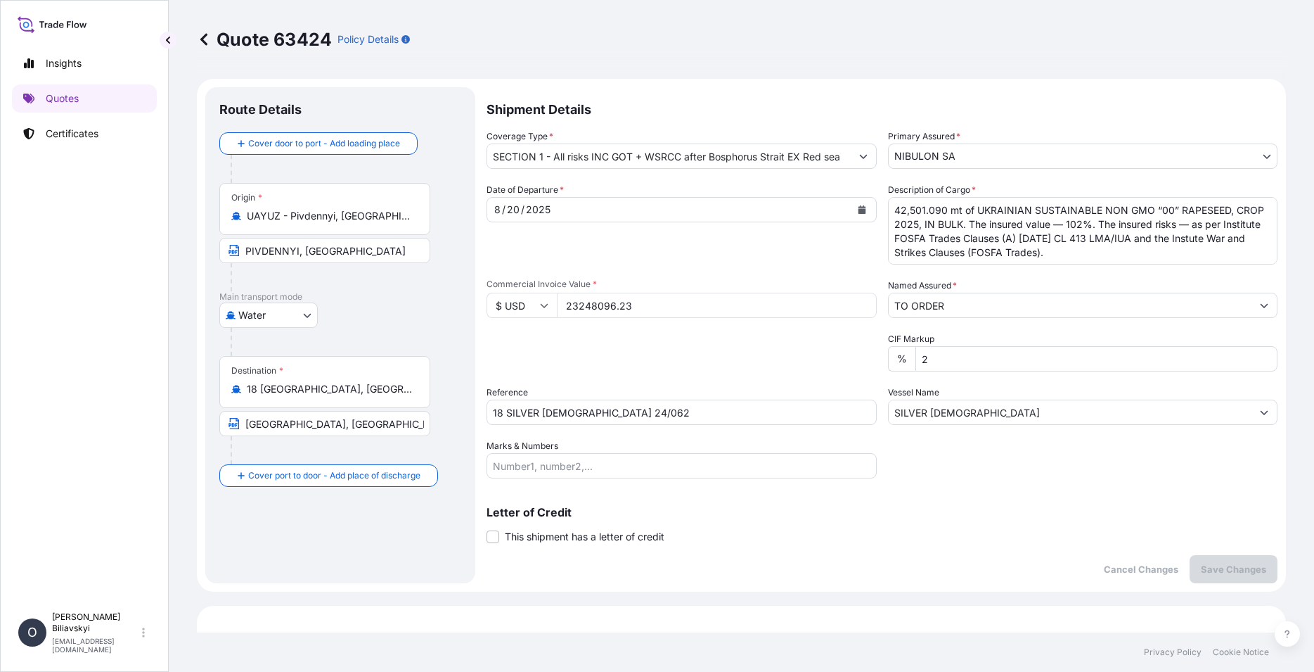
click at [679, 311] on input "23248096.23" at bounding box center [717, 305] width 320 height 25
drag, startPoint x: 679, startPoint y: 310, endPoint x: 488, endPoint y: 295, distance: 191.2
click at [557, 295] on input "23248096.23" at bounding box center [717, 305] width 320 height 25
paste input "91022.3"
type input "23291022.33"
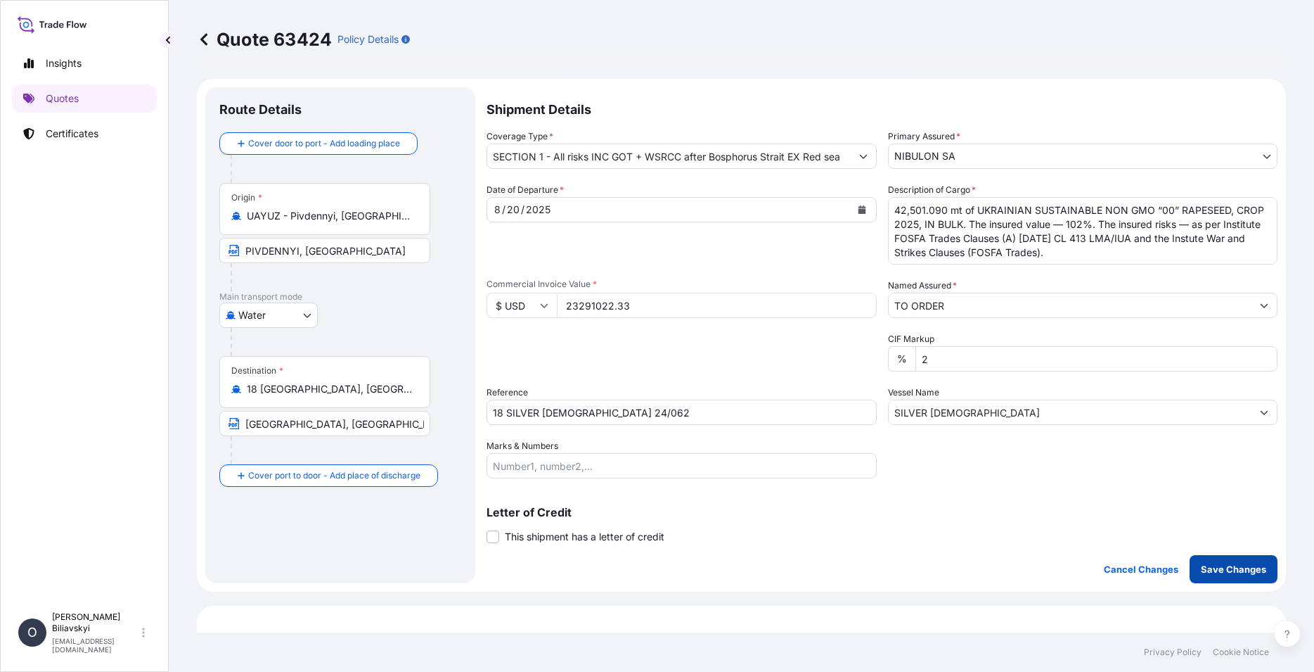
click at [1238, 568] on p "Save Changes" at bounding box center [1233, 569] width 65 height 14
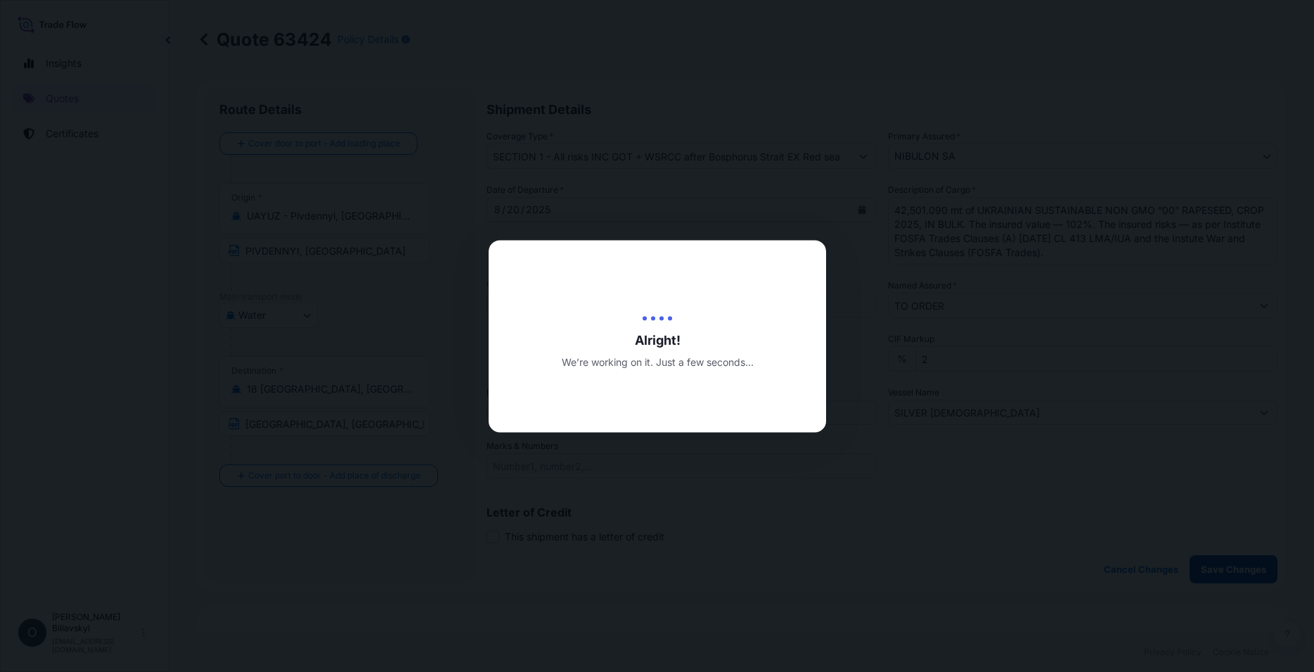
type input "[DATE]"
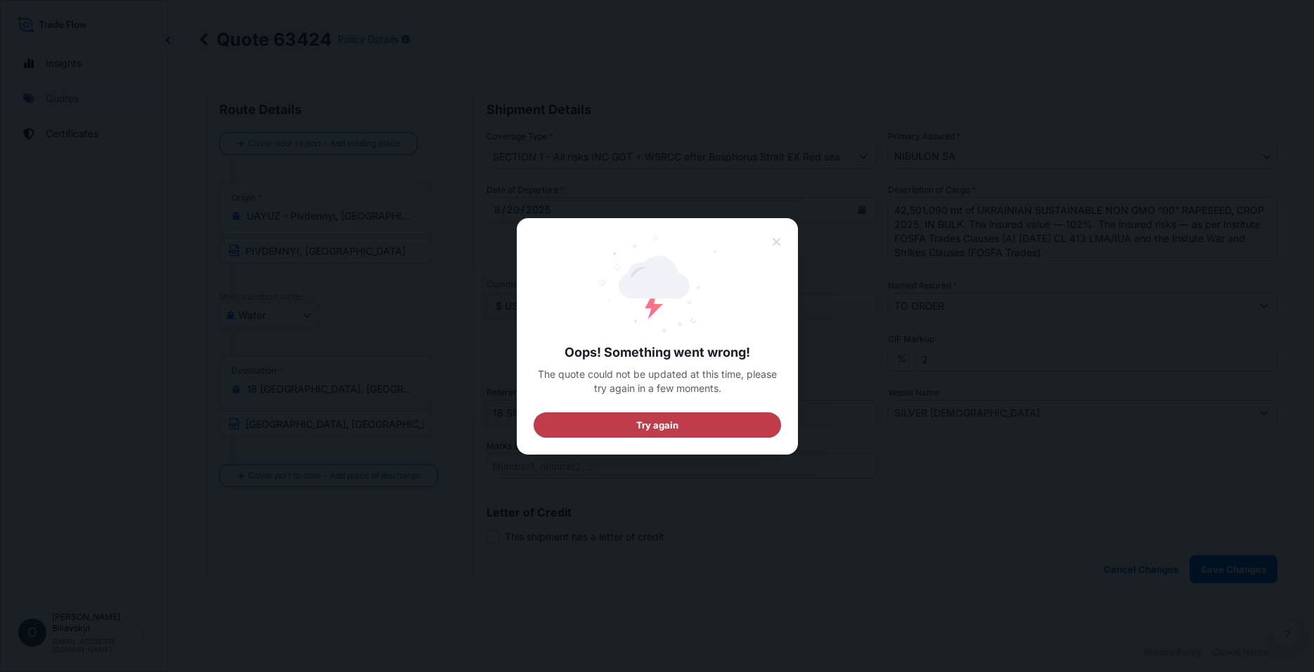
click at [698, 415] on button "Try again" at bounding box center [658, 423] width 248 height 25
click at [773, 237] on icon at bounding box center [776, 242] width 10 height 13
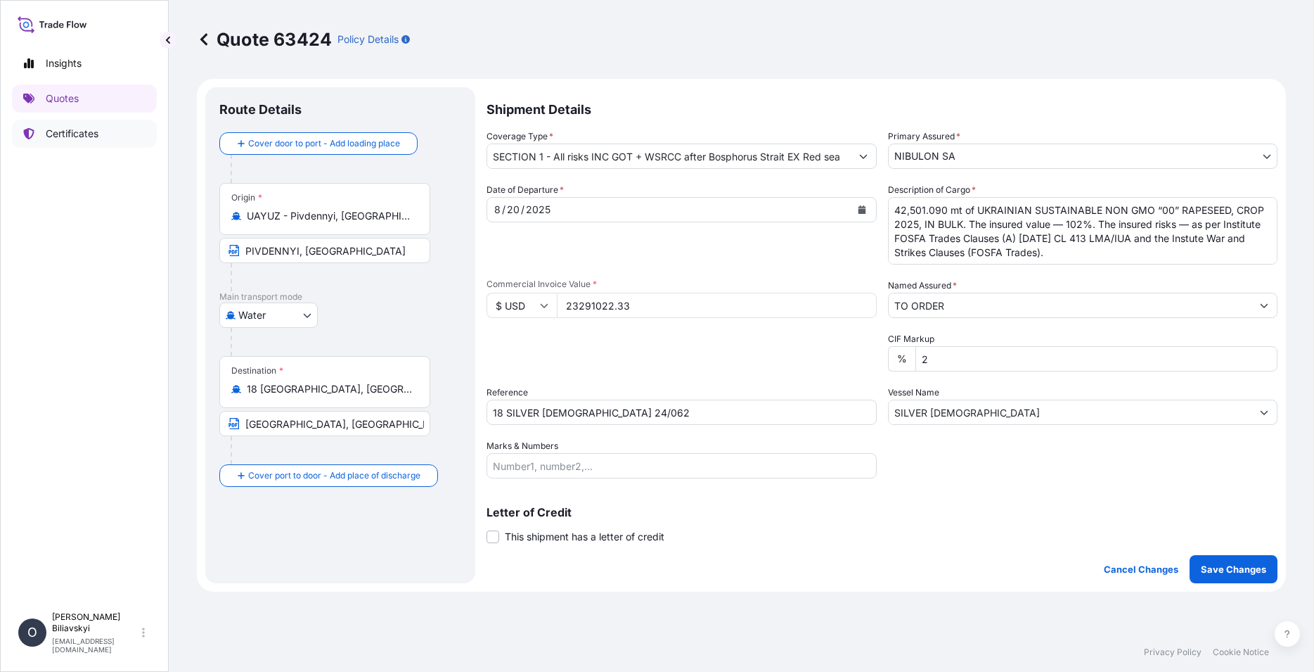
click at [66, 136] on p "Certificates" at bounding box center [72, 134] width 53 height 14
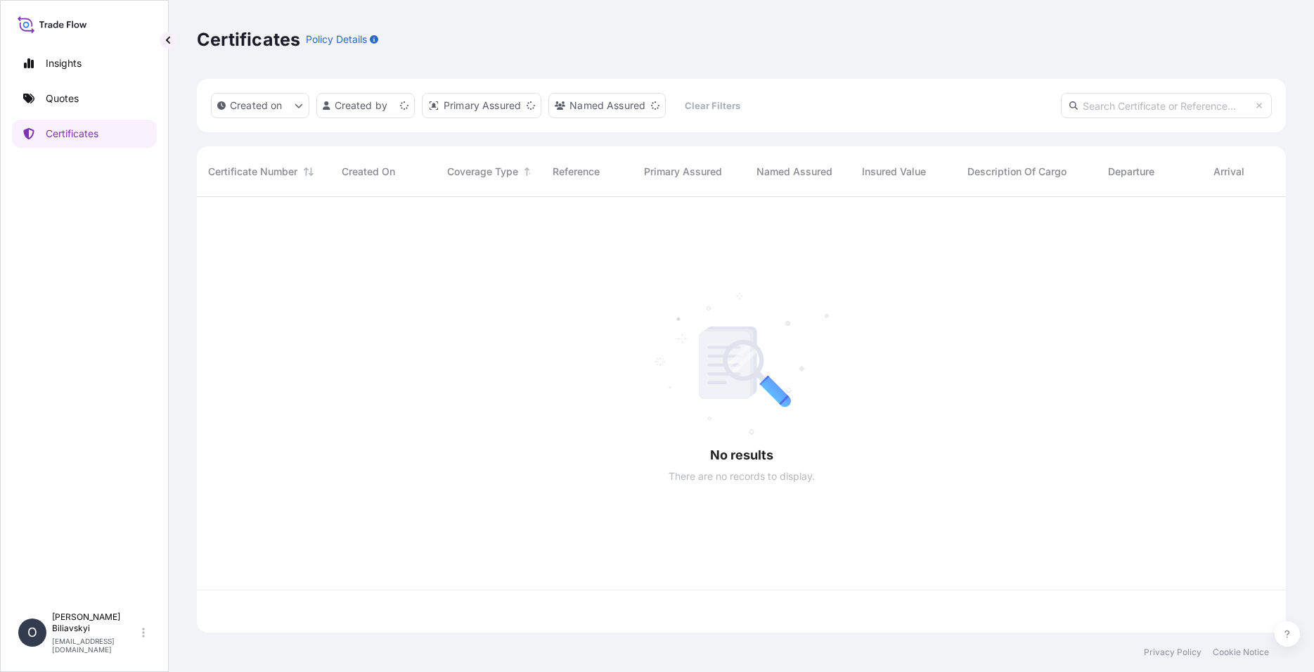
scroll to position [431, 1077]
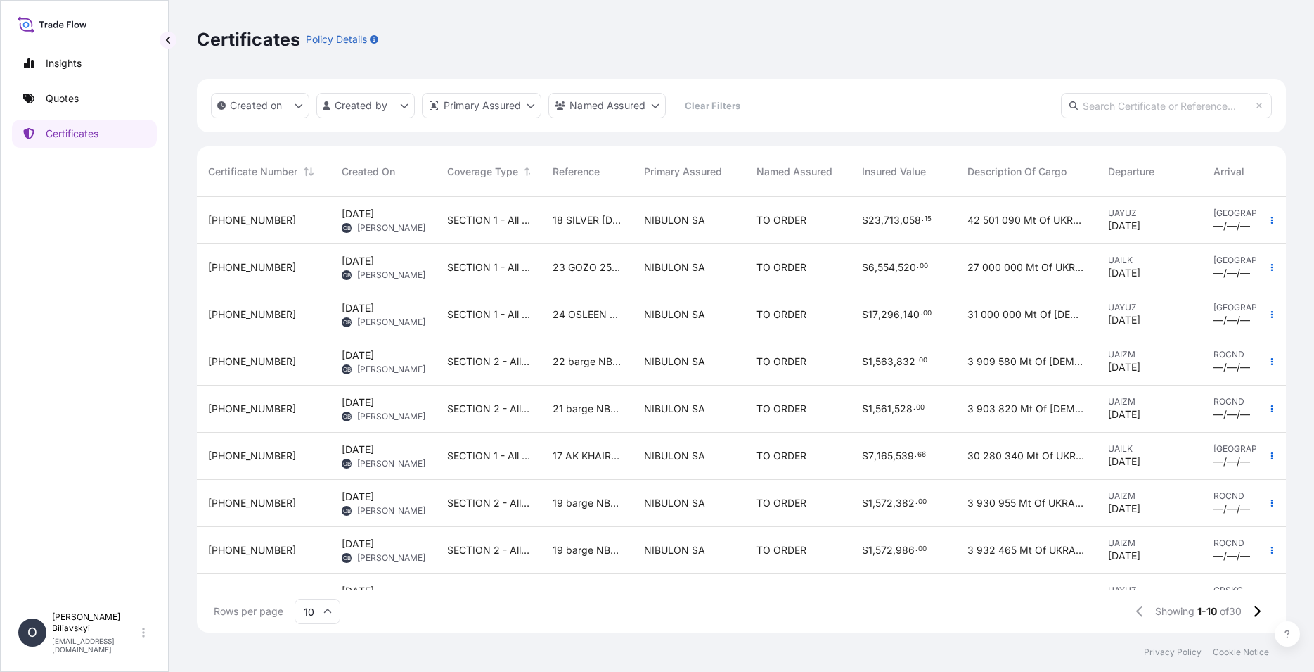
click at [629, 223] on div "18 SILVER [DEMOGRAPHIC_DATA] 24/062" at bounding box center [586, 220] width 91 height 47
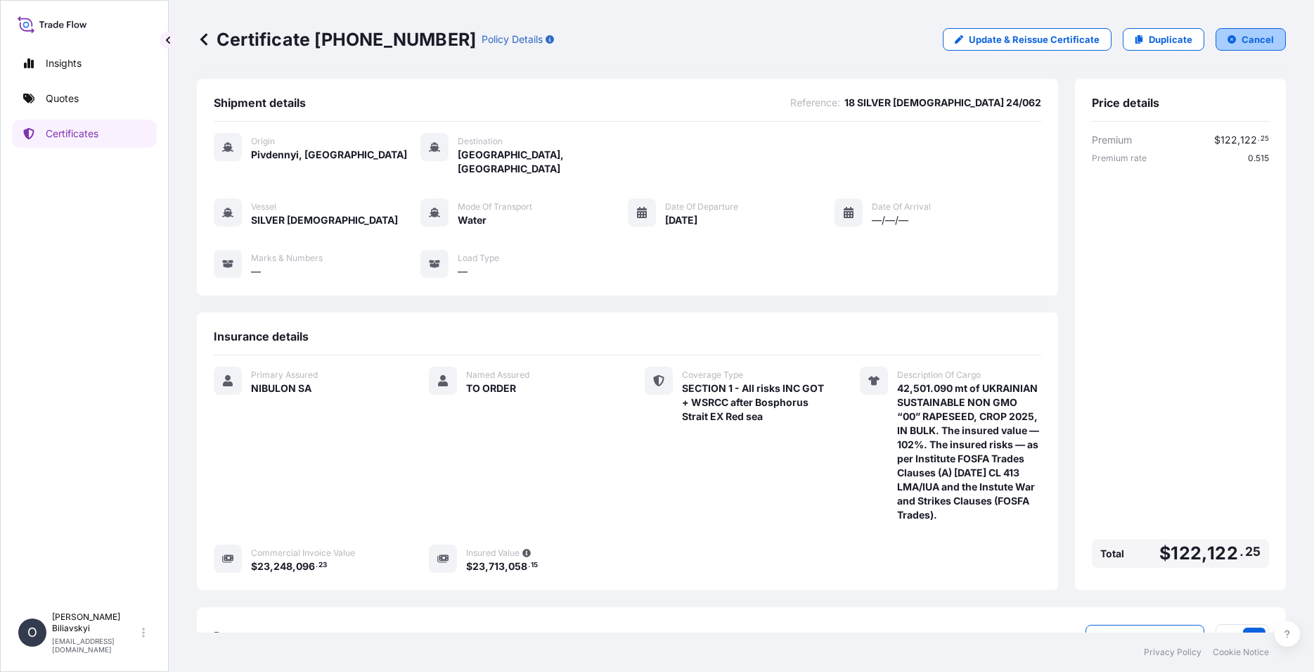
click at [1247, 46] on p "Cancel" at bounding box center [1258, 39] width 32 height 14
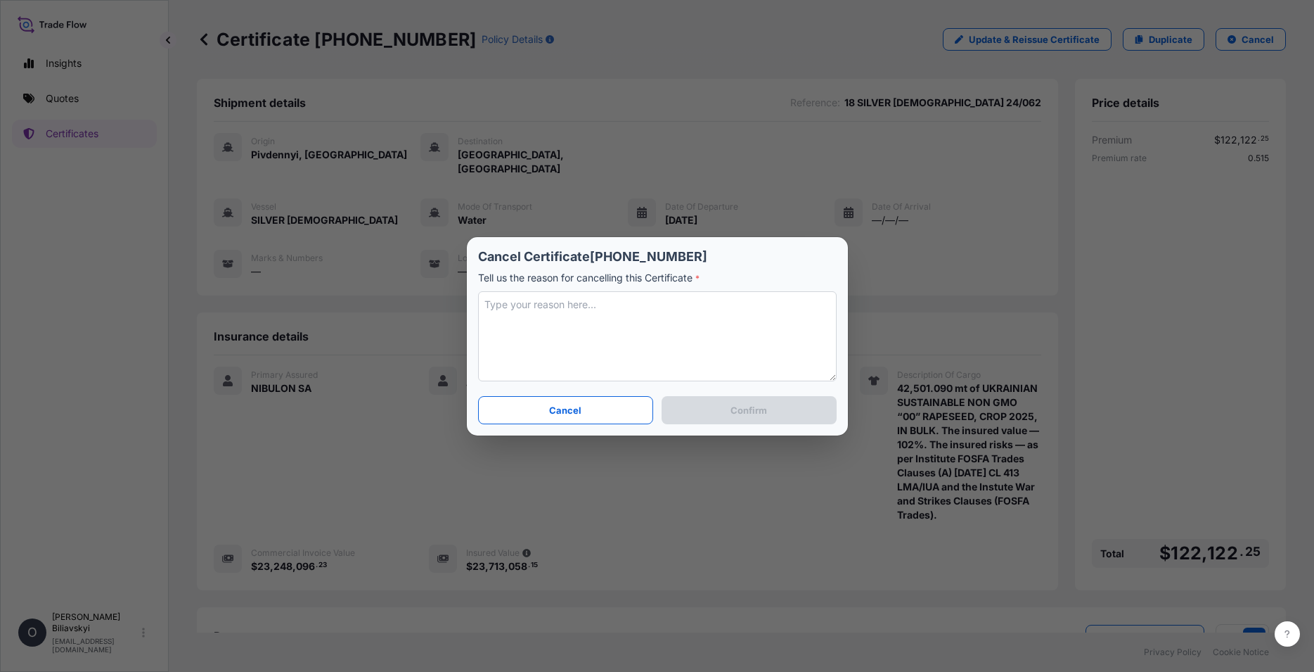
click at [598, 342] on textarea at bounding box center [657, 336] width 359 height 90
type textarea "o"
type textarea "O"
type textarea "Mistake in value."
click at [781, 410] on button "Confirm" at bounding box center [749, 410] width 174 height 28
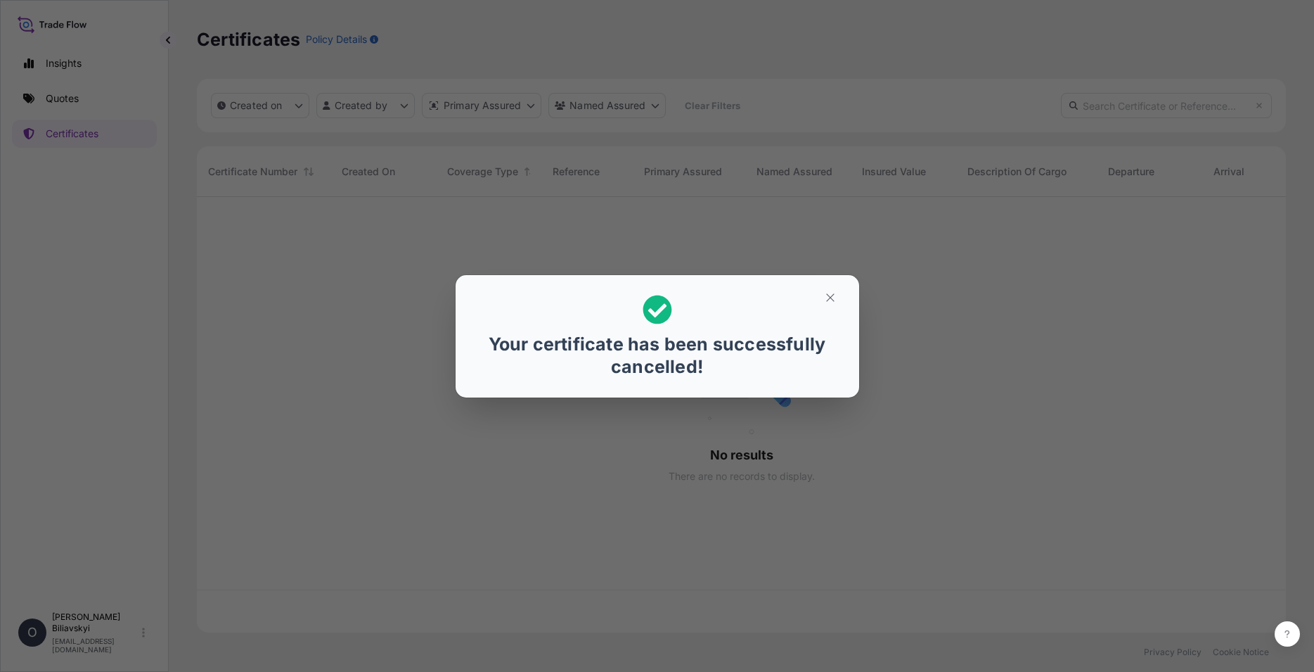
scroll to position [431, 1077]
click at [834, 293] on icon "button" at bounding box center [830, 297] width 13 height 13
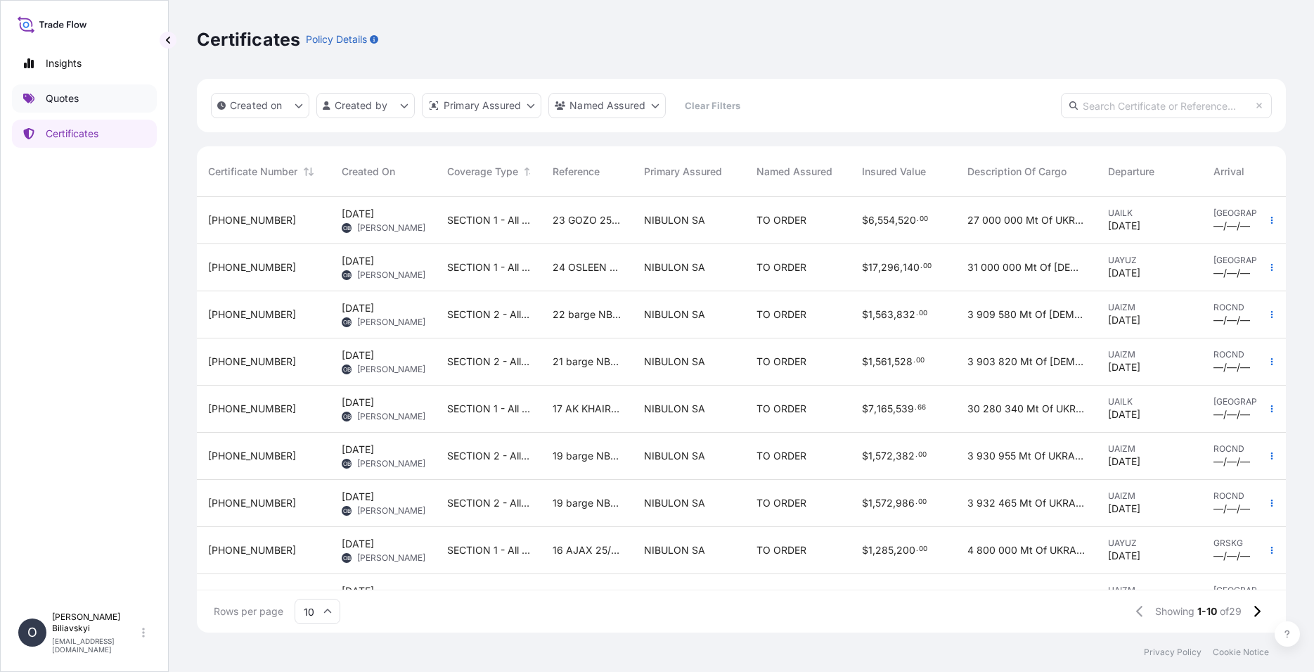
click at [99, 96] on link "Quotes" at bounding box center [84, 98] width 145 height 28
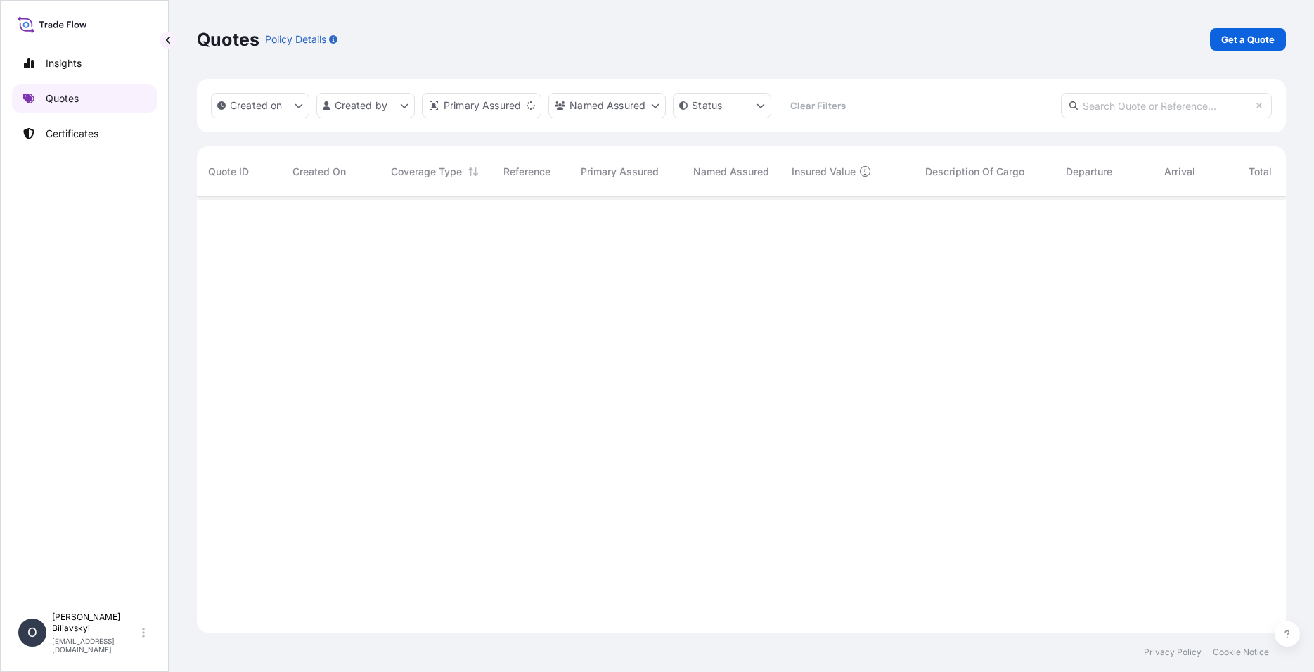
scroll to position [431, 1077]
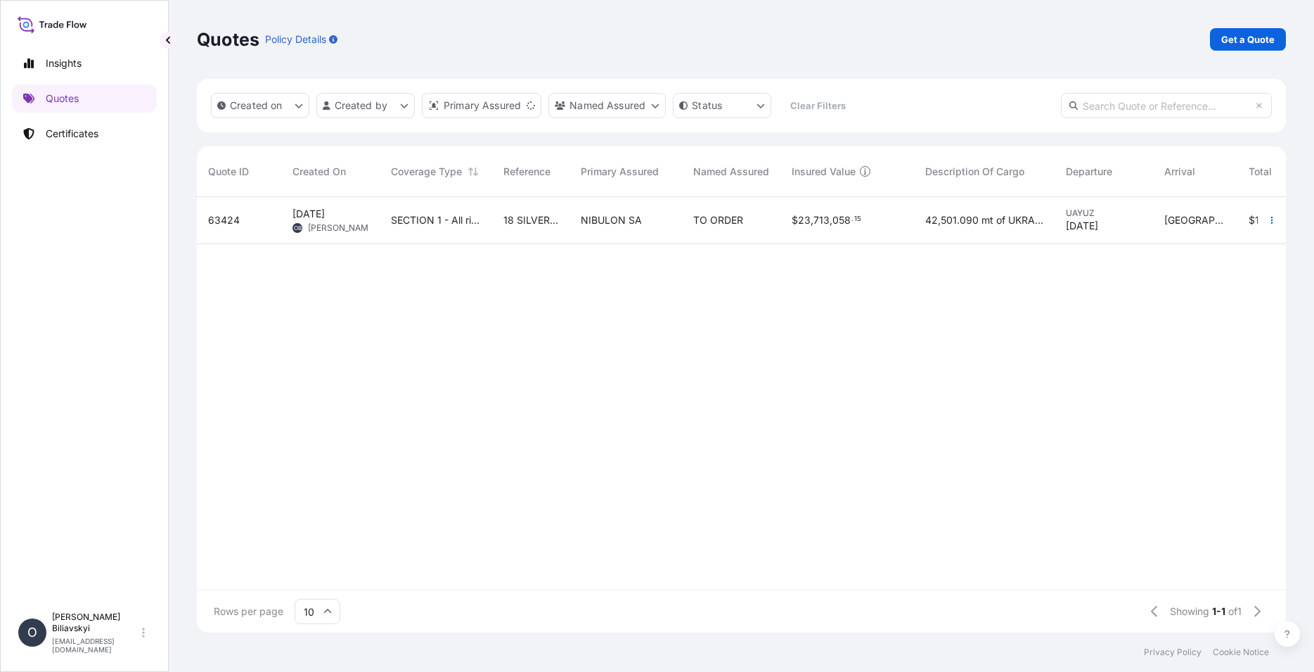
click at [471, 233] on div "SECTION 1 - All risks INC GOT + WSRCC after Bosphorus Strait EX Red sea" at bounding box center [436, 220] width 113 height 47
select select "Water"
select select "31538"
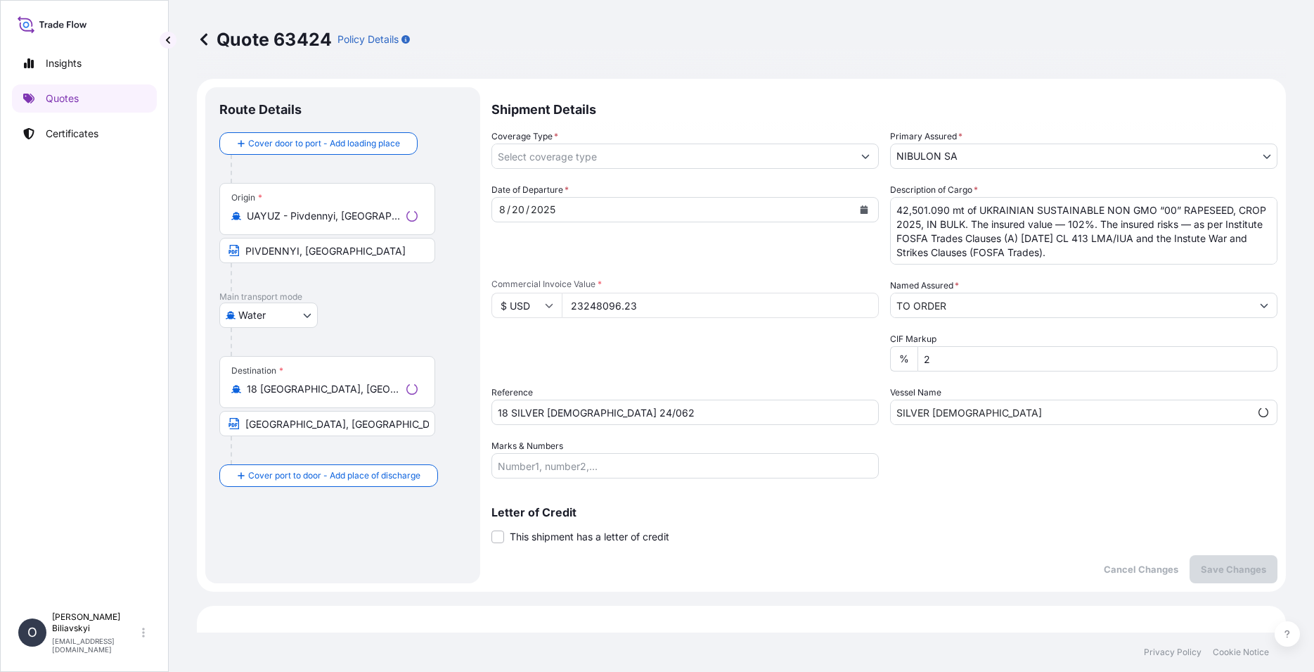
type input "SECTION 1 - All risks INC GOT + WSRCC after Bosphorus Strait EX Red sea"
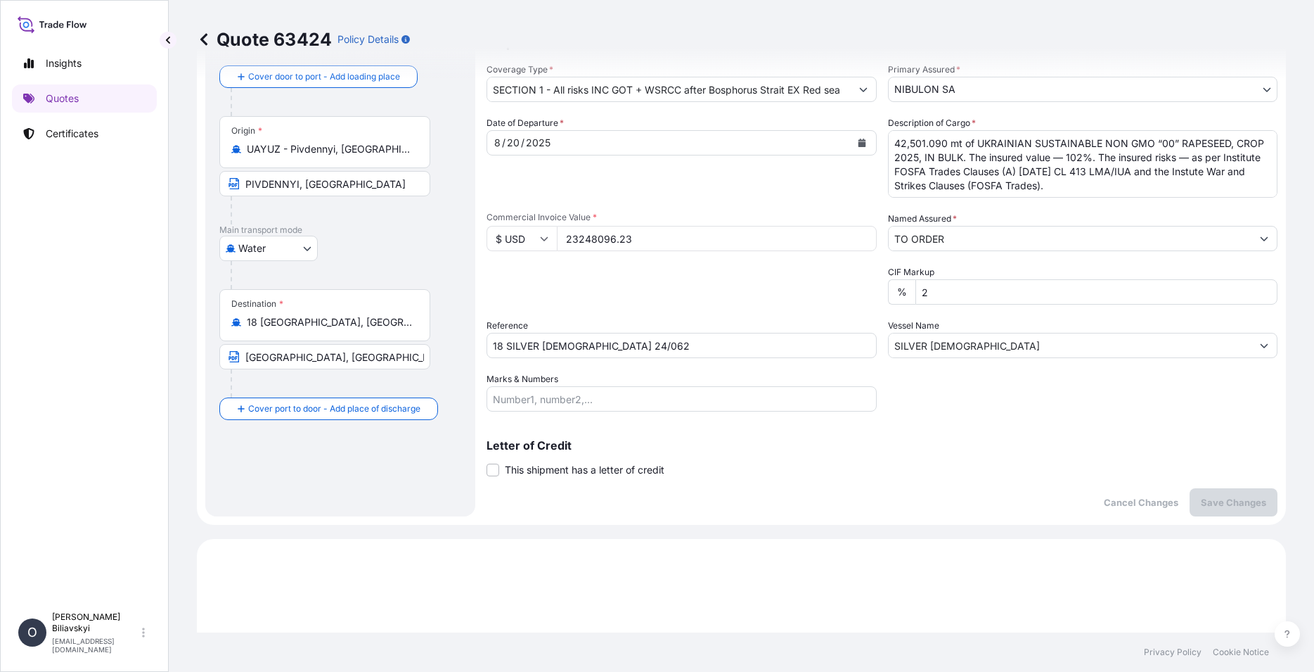
scroll to position [28, 0]
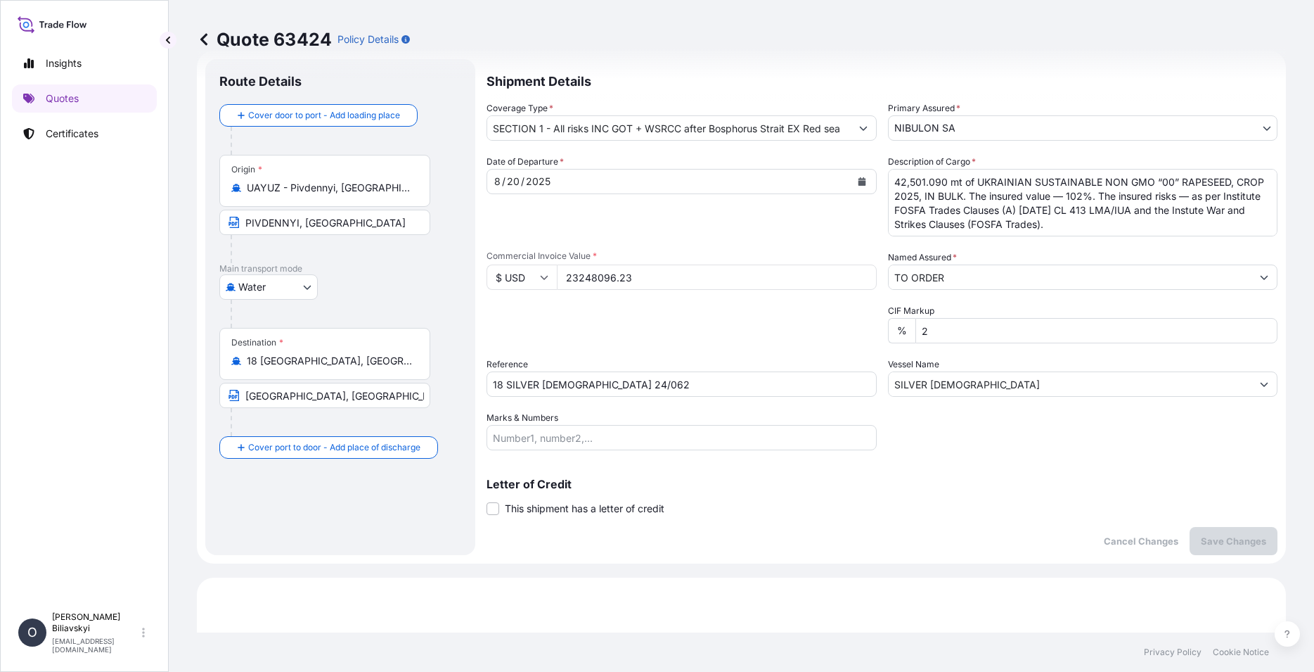
drag, startPoint x: 646, startPoint y: 277, endPoint x: 470, endPoint y: 278, distance: 176.5
click at [557, 281] on input "23248096.23" at bounding box center [717, 276] width 320 height 25
paste input "91022.3"
type input "23291022.33"
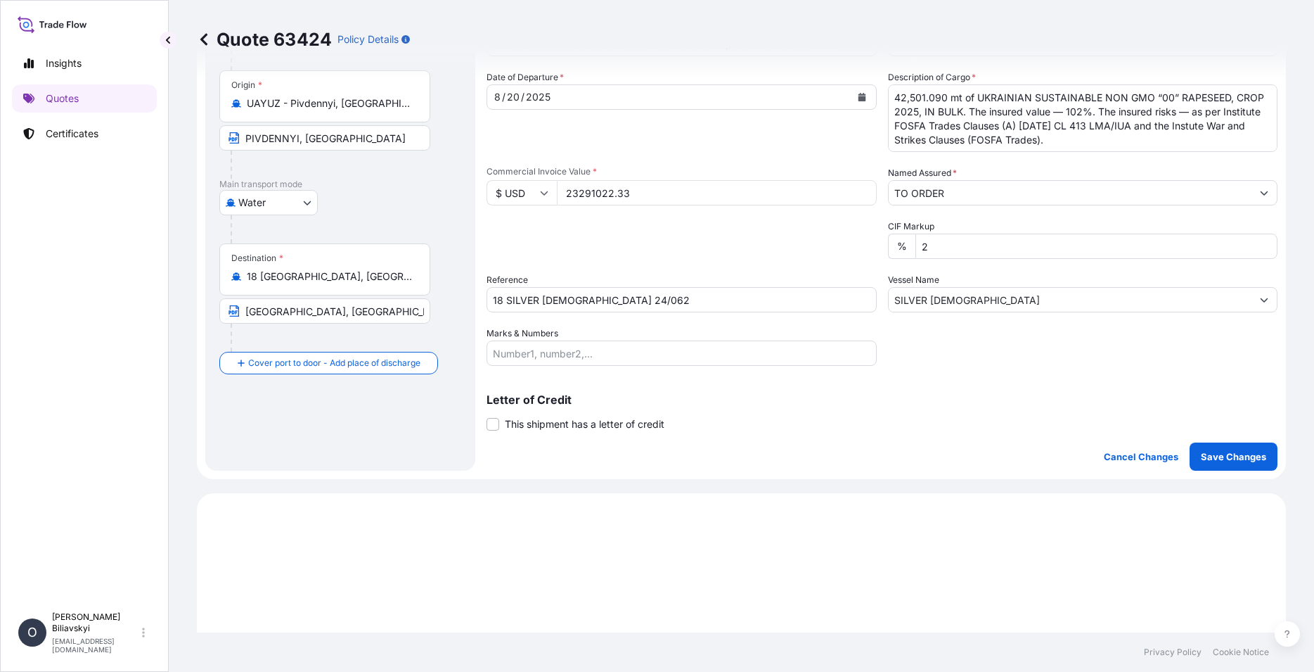
scroll to position [0, 0]
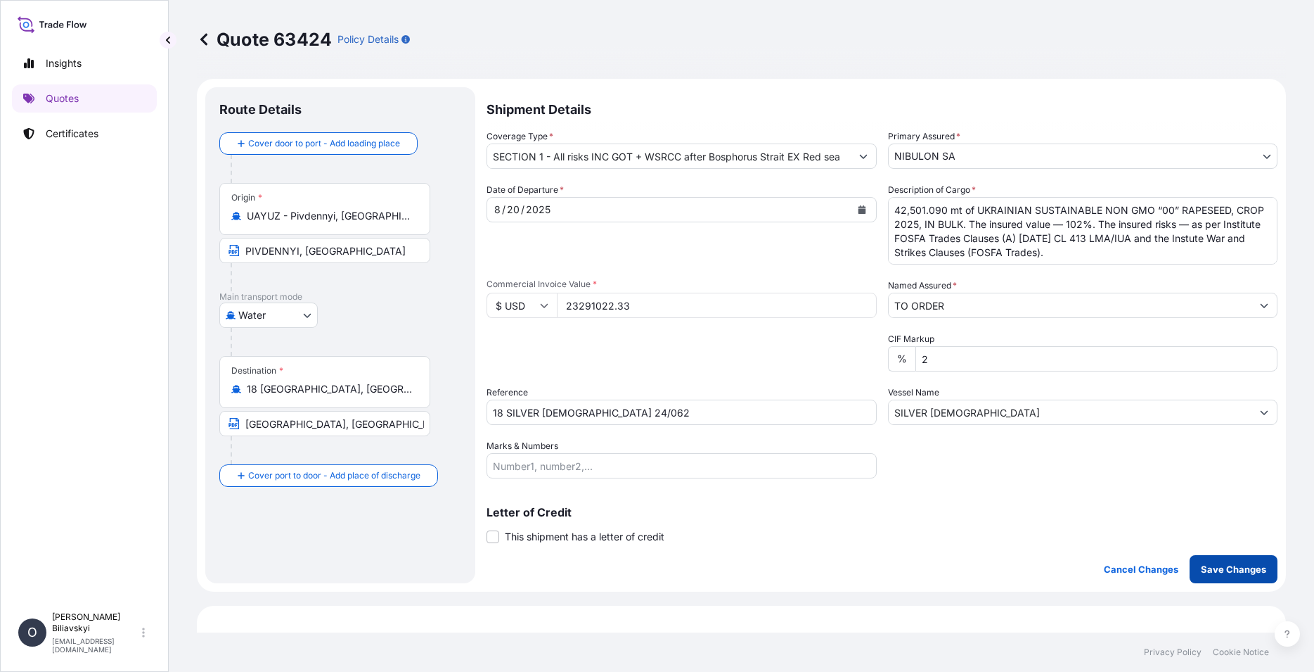
click at [1232, 564] on p "Save Changes" at bounding box center [1233, 569] width 65 height 14
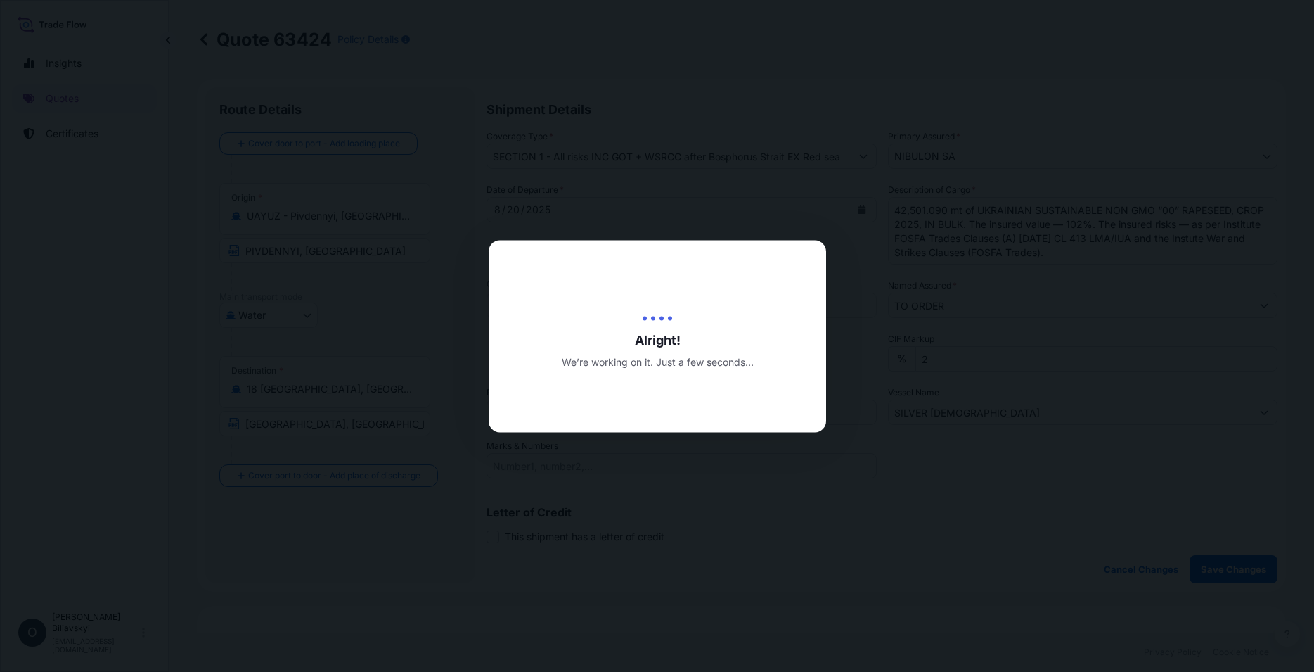
type input "[DATE]"
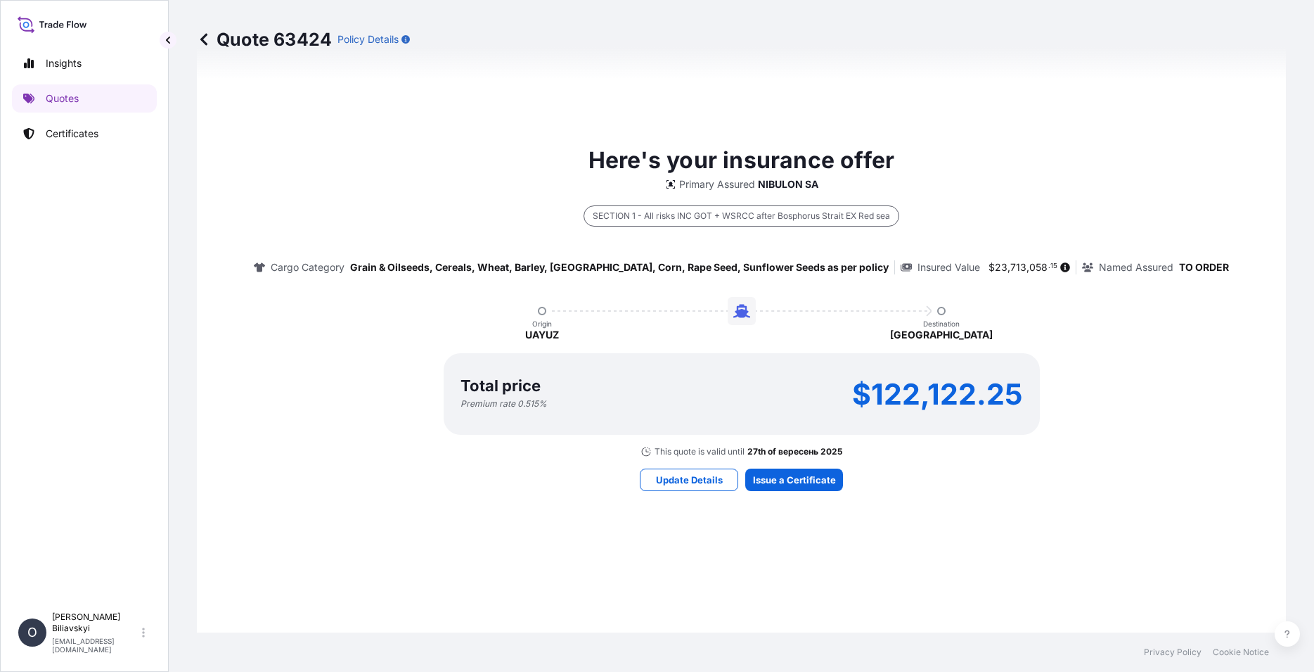
scroll to position [703, 0]
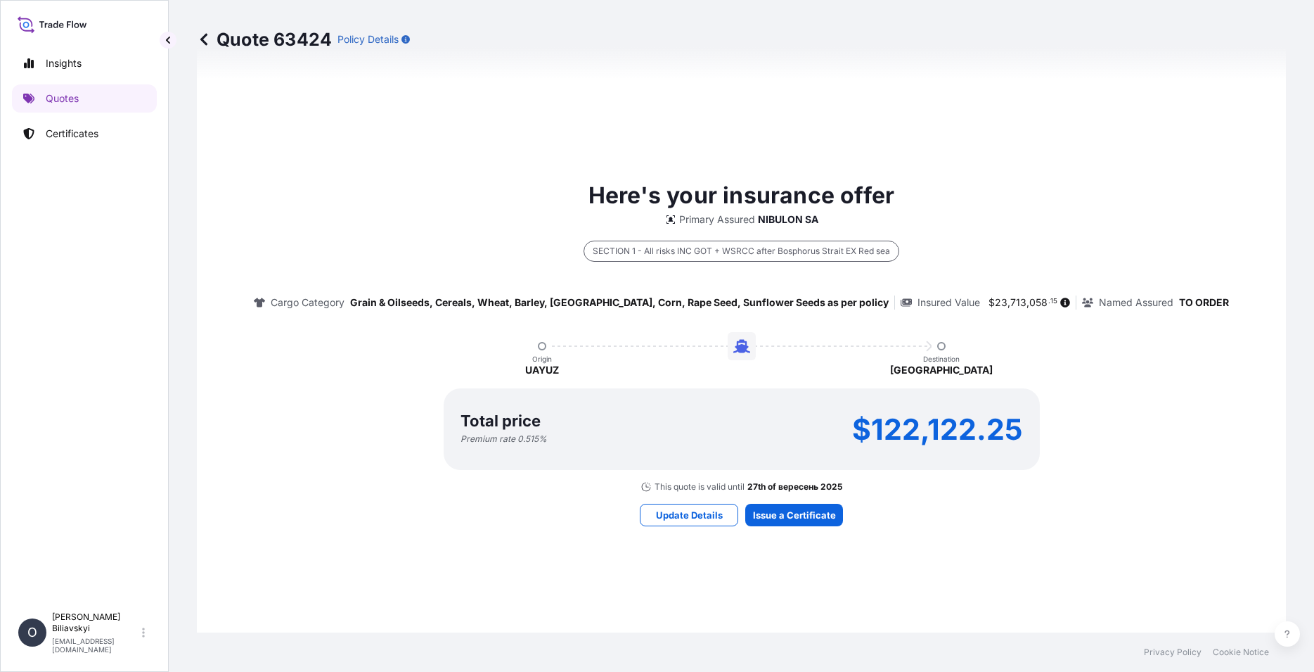
select select "Water"
select select "31538"
type input "SECTION 1 - All risks INC GOT + WSRCC after Bosphorus Strait EX Red sea"
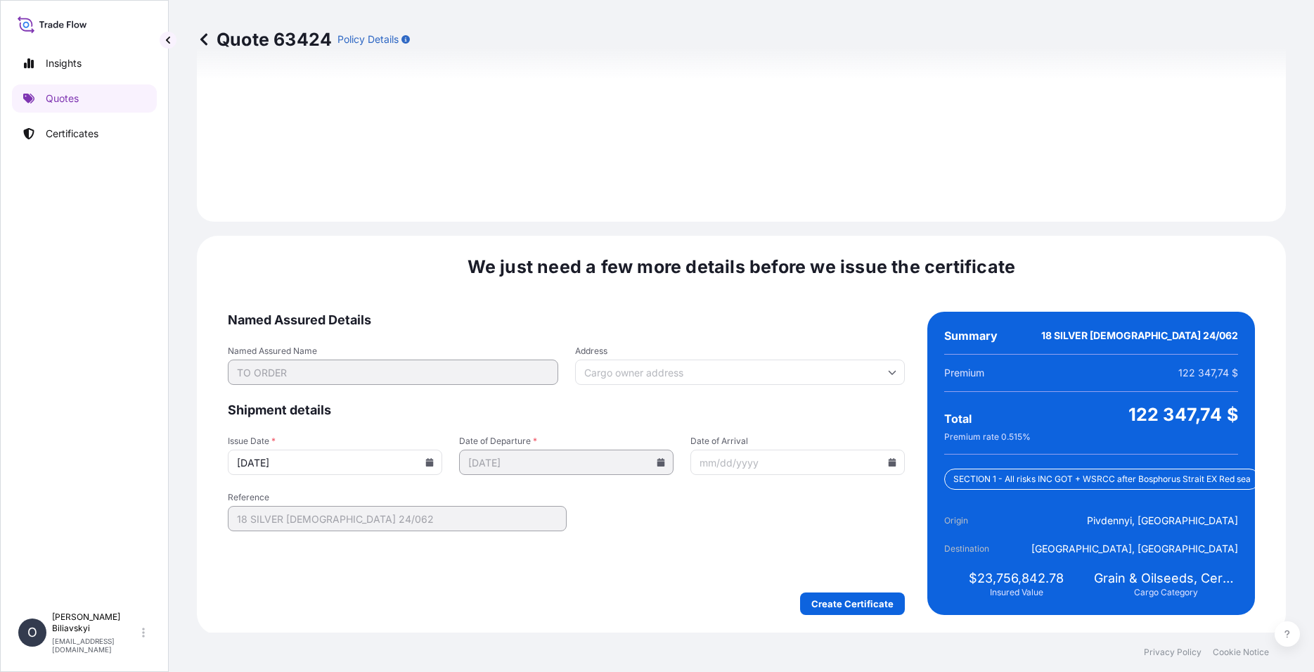
scroll to position [1697, 0]
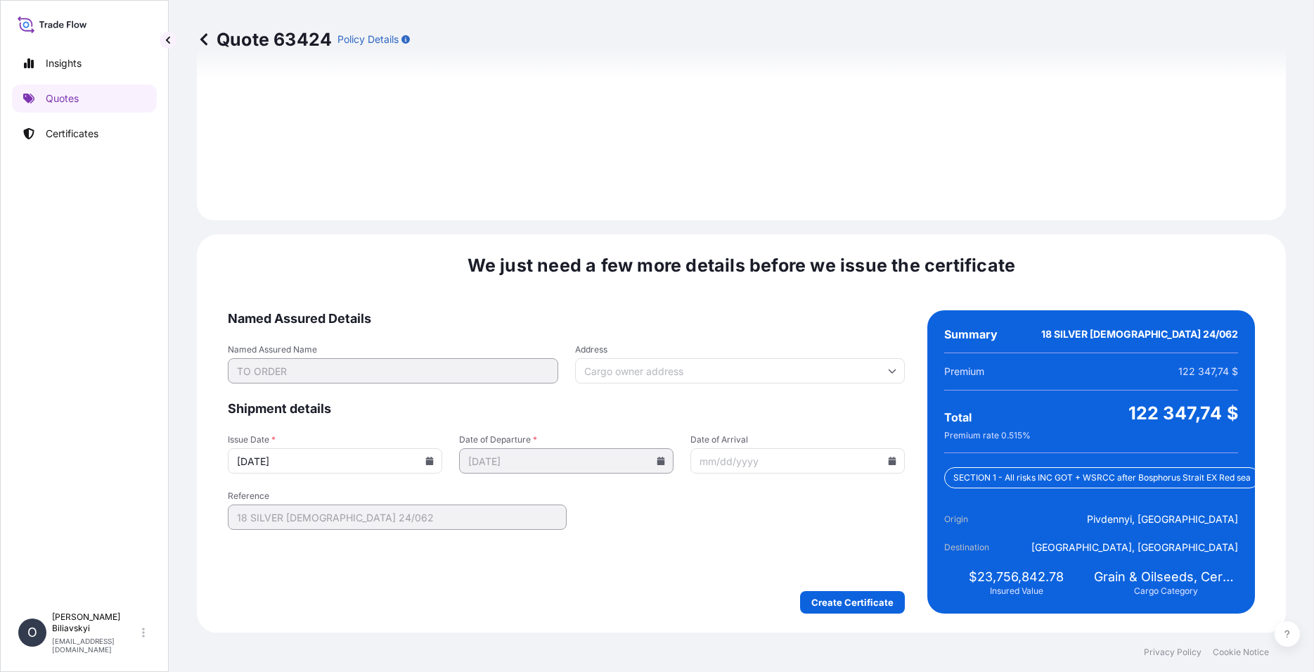
click at [426, 462] on icon at bounding box center [430, 460] width 8 height 8
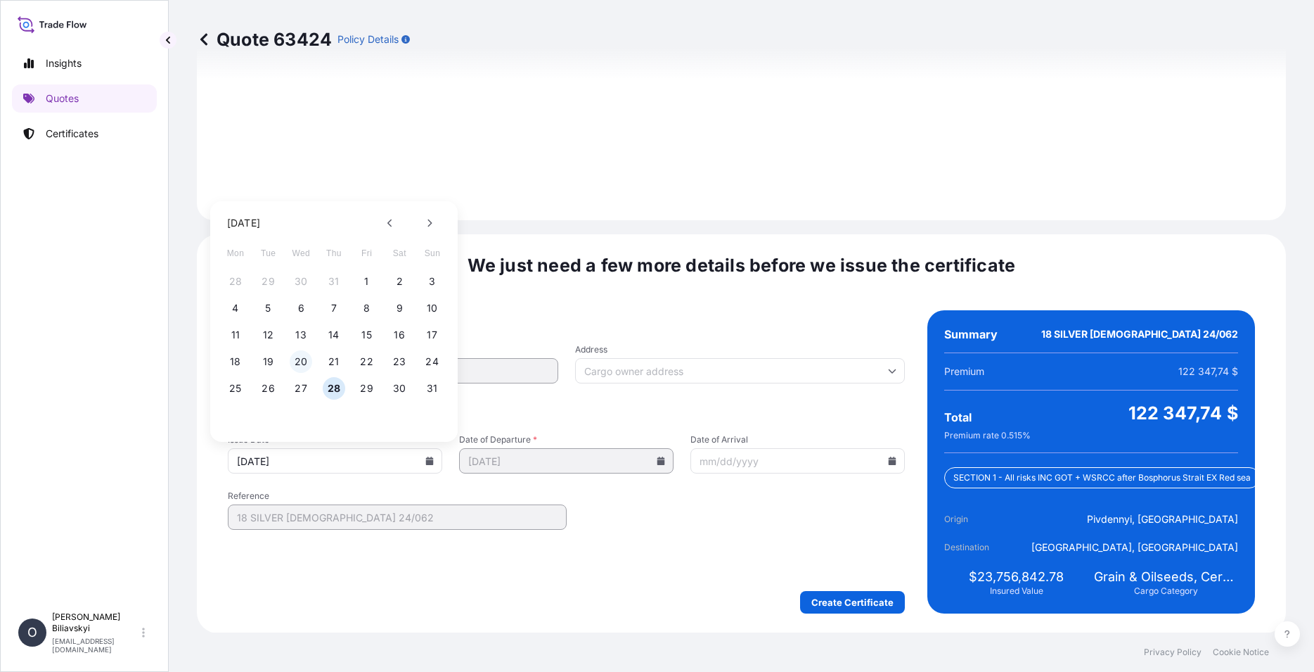
click at [297, 361] on button "20" at bounding box center [301, 361] width 23 height 23
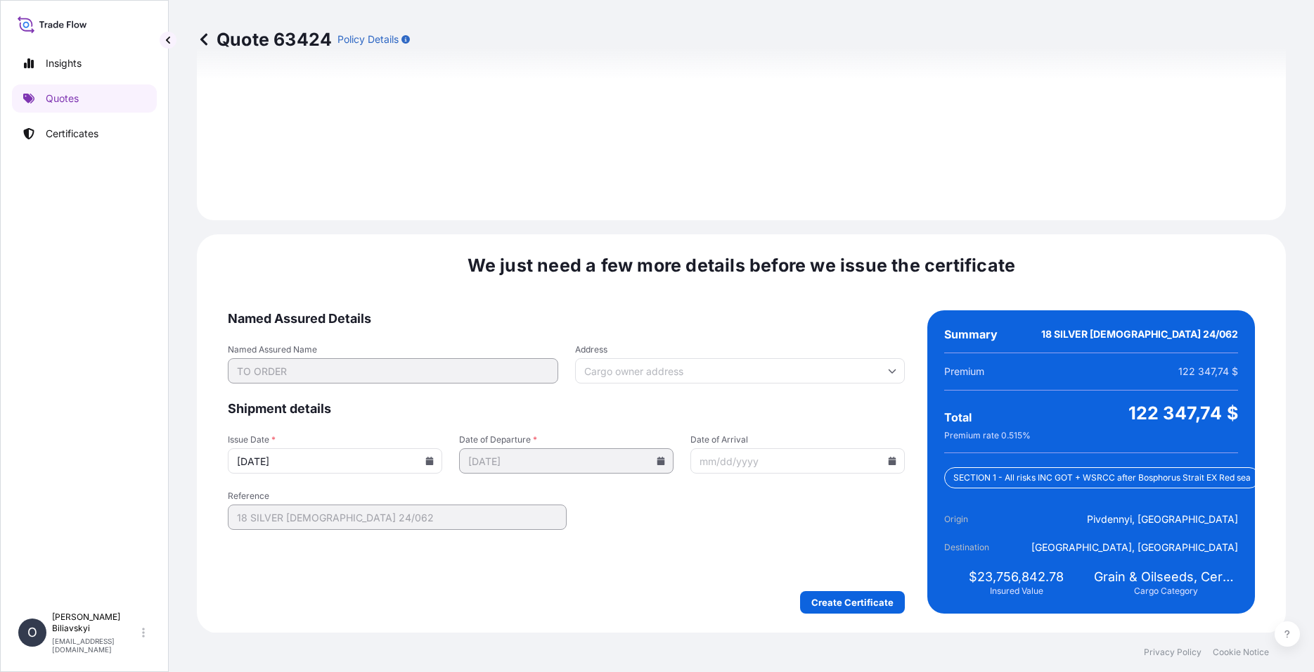
type input "[DATE]"
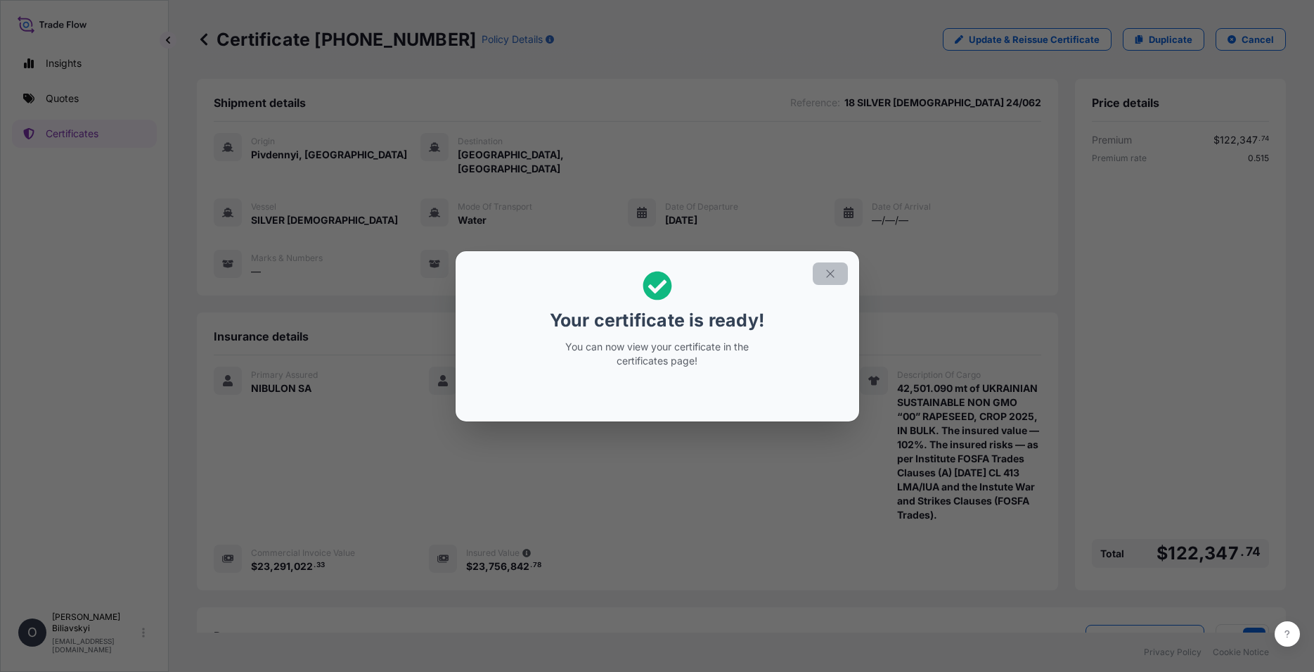
click at [829, 272] on icon "button" at bounding box center [830, 273] width 8 height 8
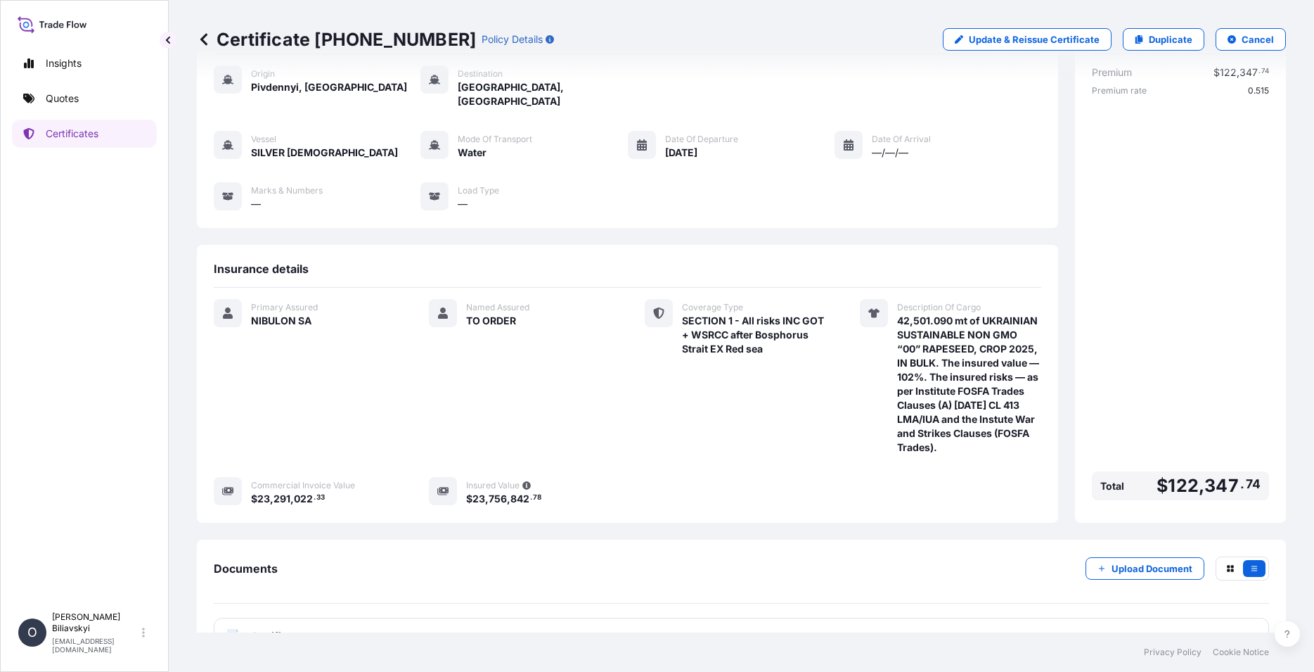
scroll to position [105, 0]
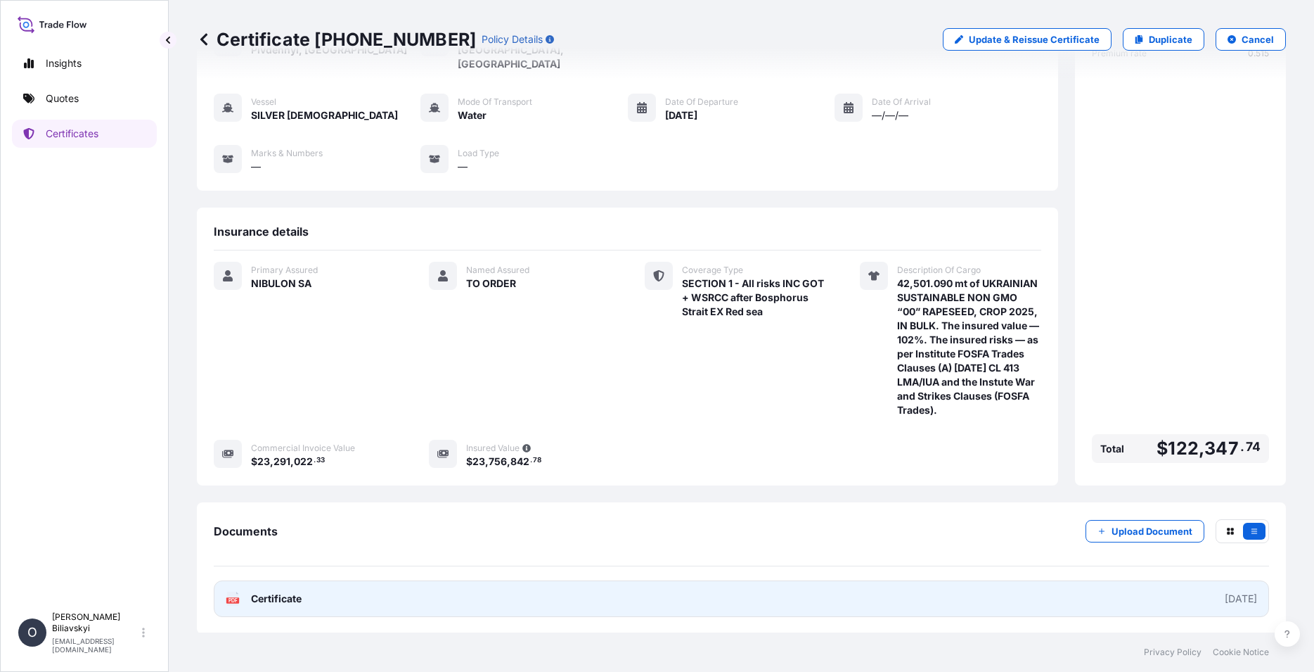
click at [520, 589] on link "PDF Certificate 2025-08-20" at bounding box center [741, 598] width 1055 height 37
